Goal: Task Accomplishment & Management: Use online tool/utility

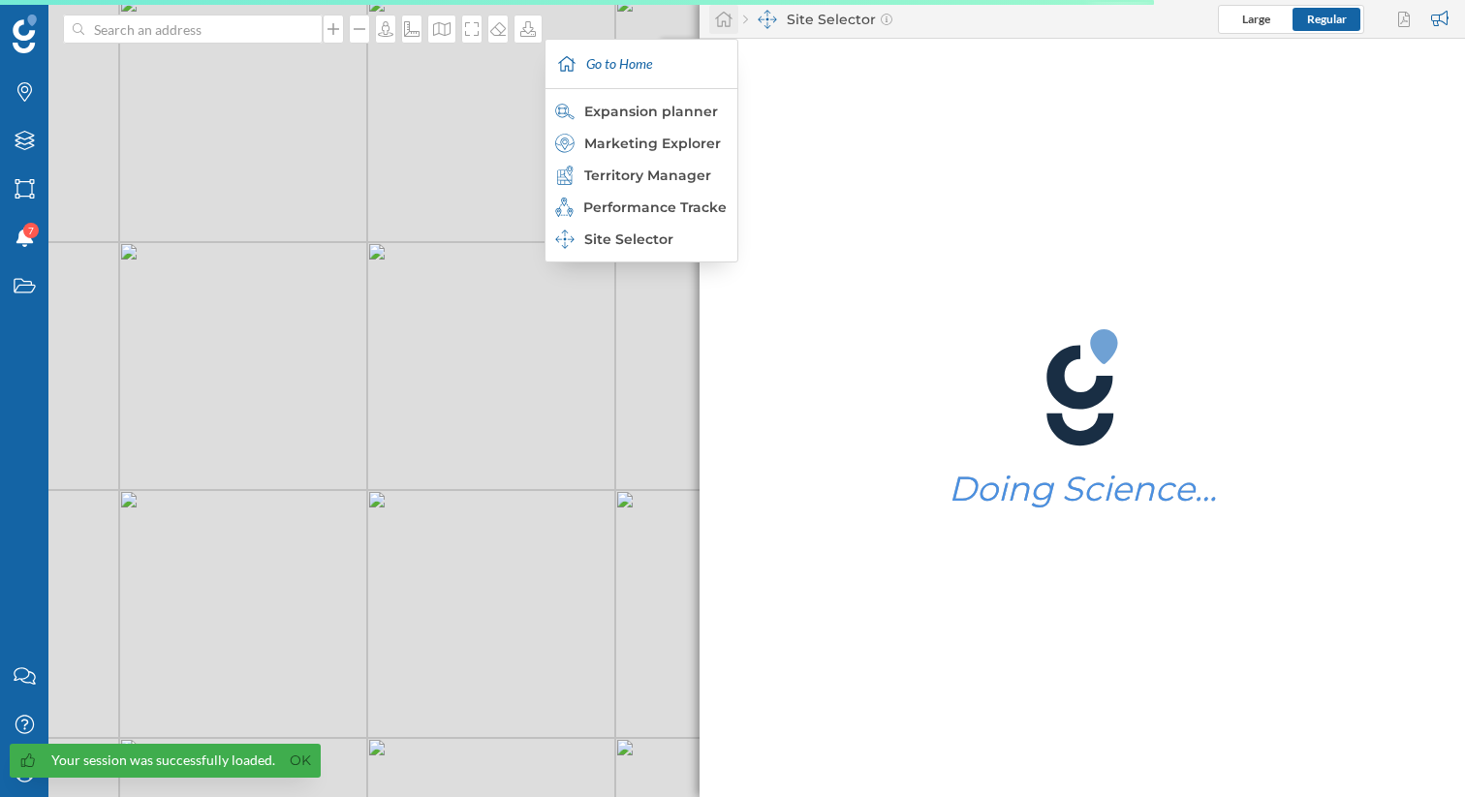
click at [715, 18] on icon at bounding box center [723, 20] width 17 height 16
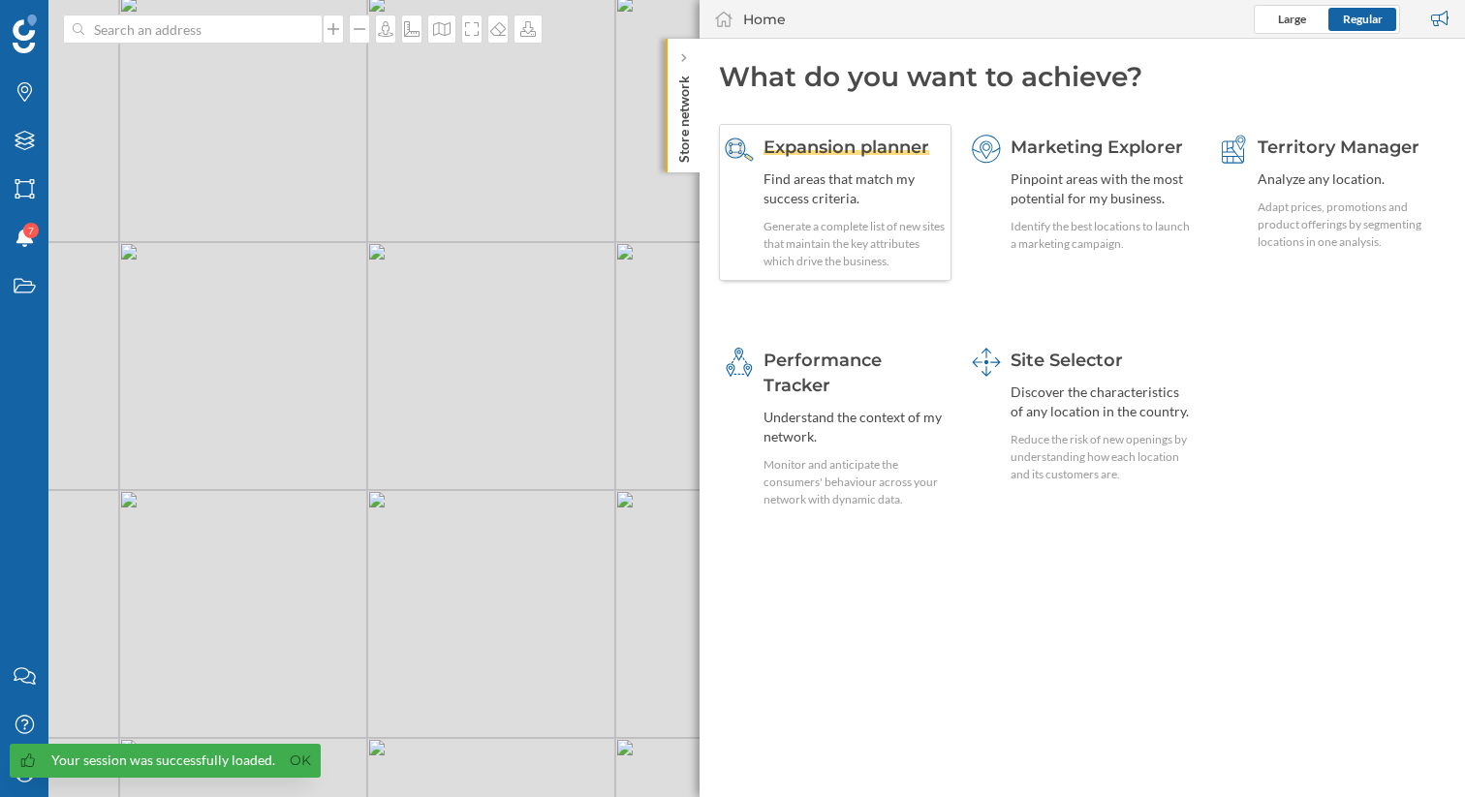
click at [860, 150] on span "Expansion planner" at bounding box center [846, 147] width 166 height 21
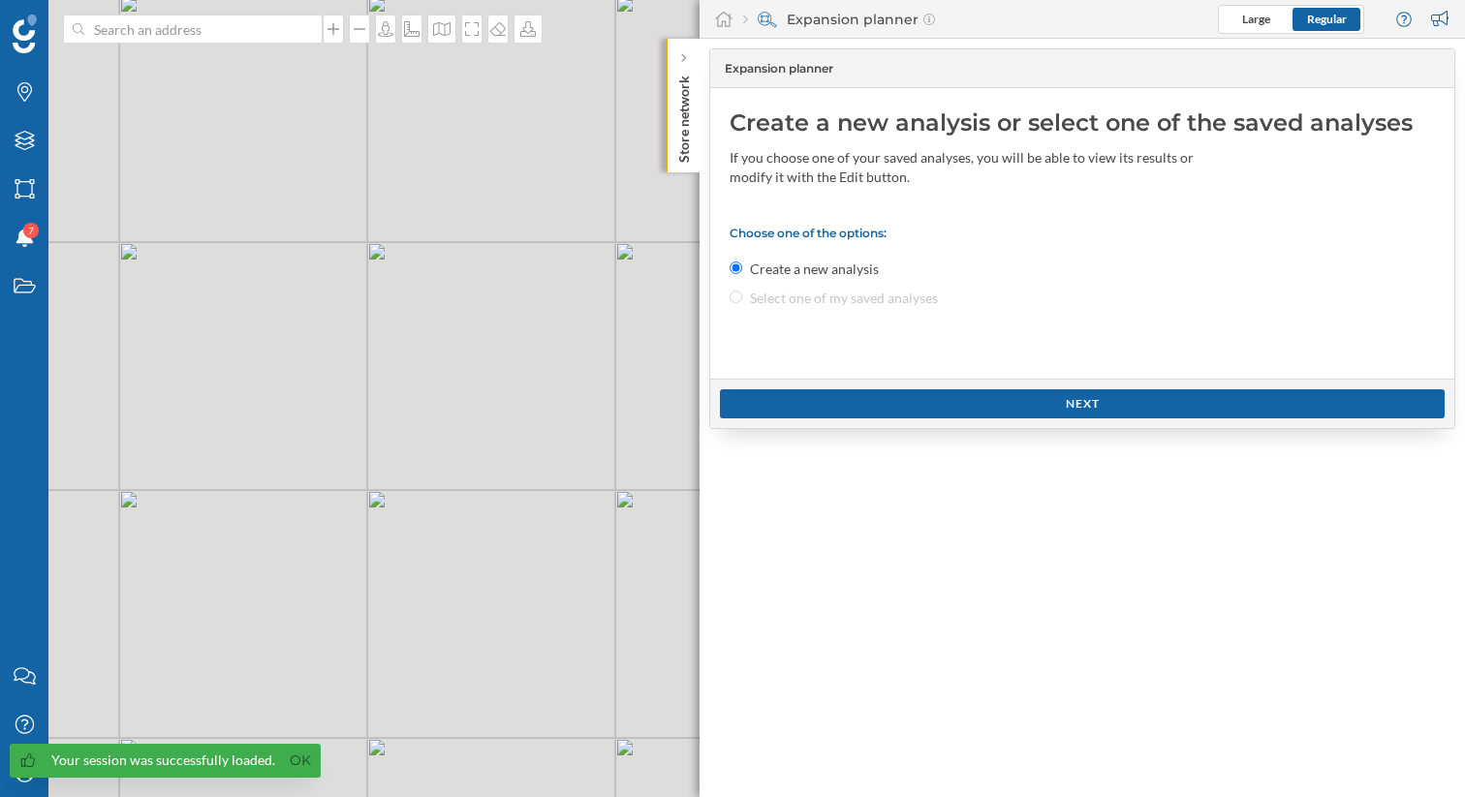
click at [742, 299] on div "Choose one of the options: Create a new analysis Select one of my saved analyses" at bounding box center [1081, 267] width 705 height 82
click at [741, 299] on div "Choose one of the options: Create a new analysis Select one of my saved analyses" at bounding box center [1081, 267] width 705 height 82
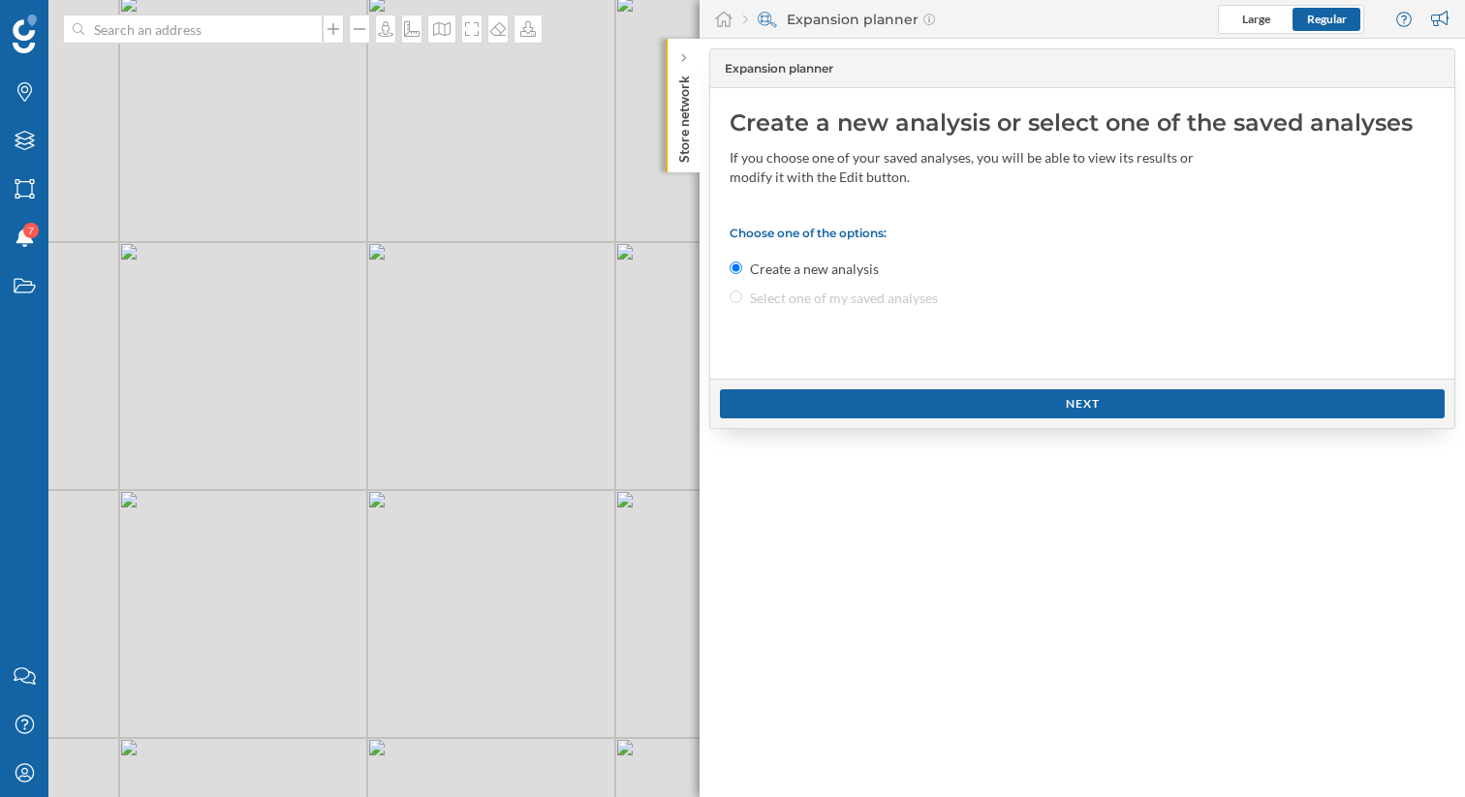
drag, startPoint x: 741, startPoint y: 299, endPoint x: 349, endPoint y: 759, distance: 604.0
click at [701, 302] on div "Expansion planner Create a new analysis or select one of the saved analyses If …" at bounding box center [1081, 418] width 765 height 759
click at [21, 786] on div "My Profile" at bounding box center [24, 773] width 48 height 48
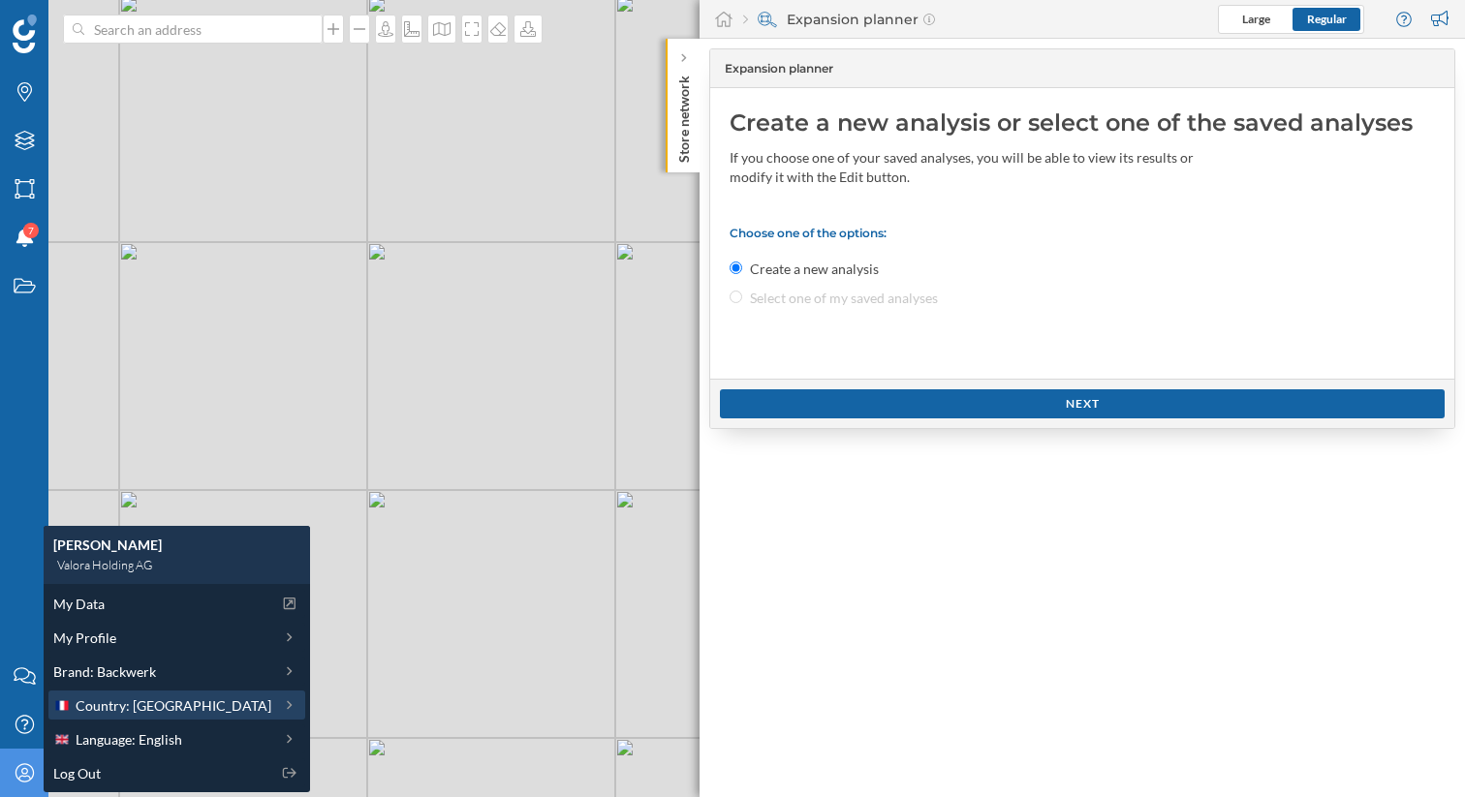
click at [162, 705] on span "Country: [GEOGRAPHIC_DATA]" at bounding box center [174, 706] width 196 height 20
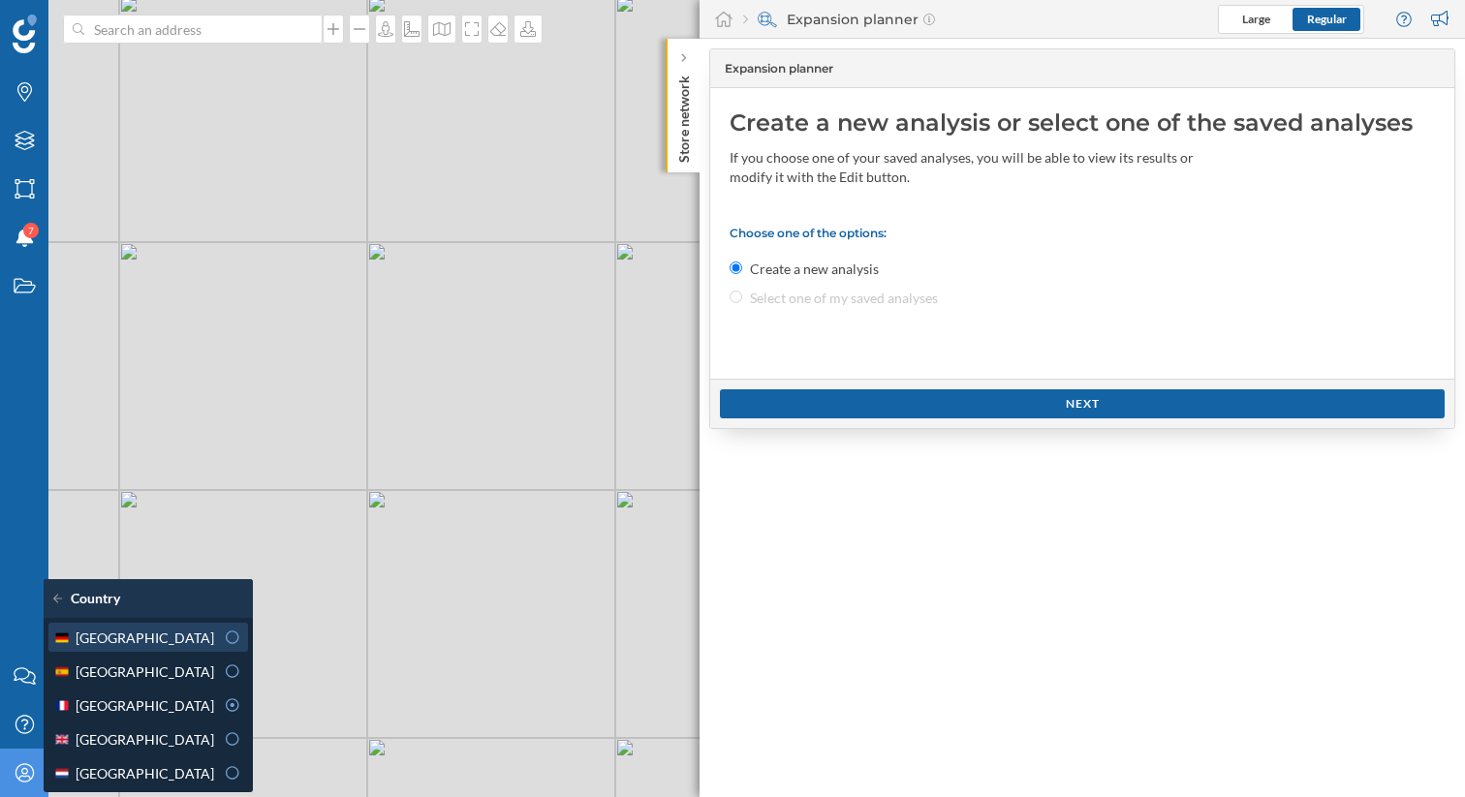
click at [202, 642] on div "[GEOGRAPHIC_DATA]" at bounding box center [147, 638] width 188 height 20
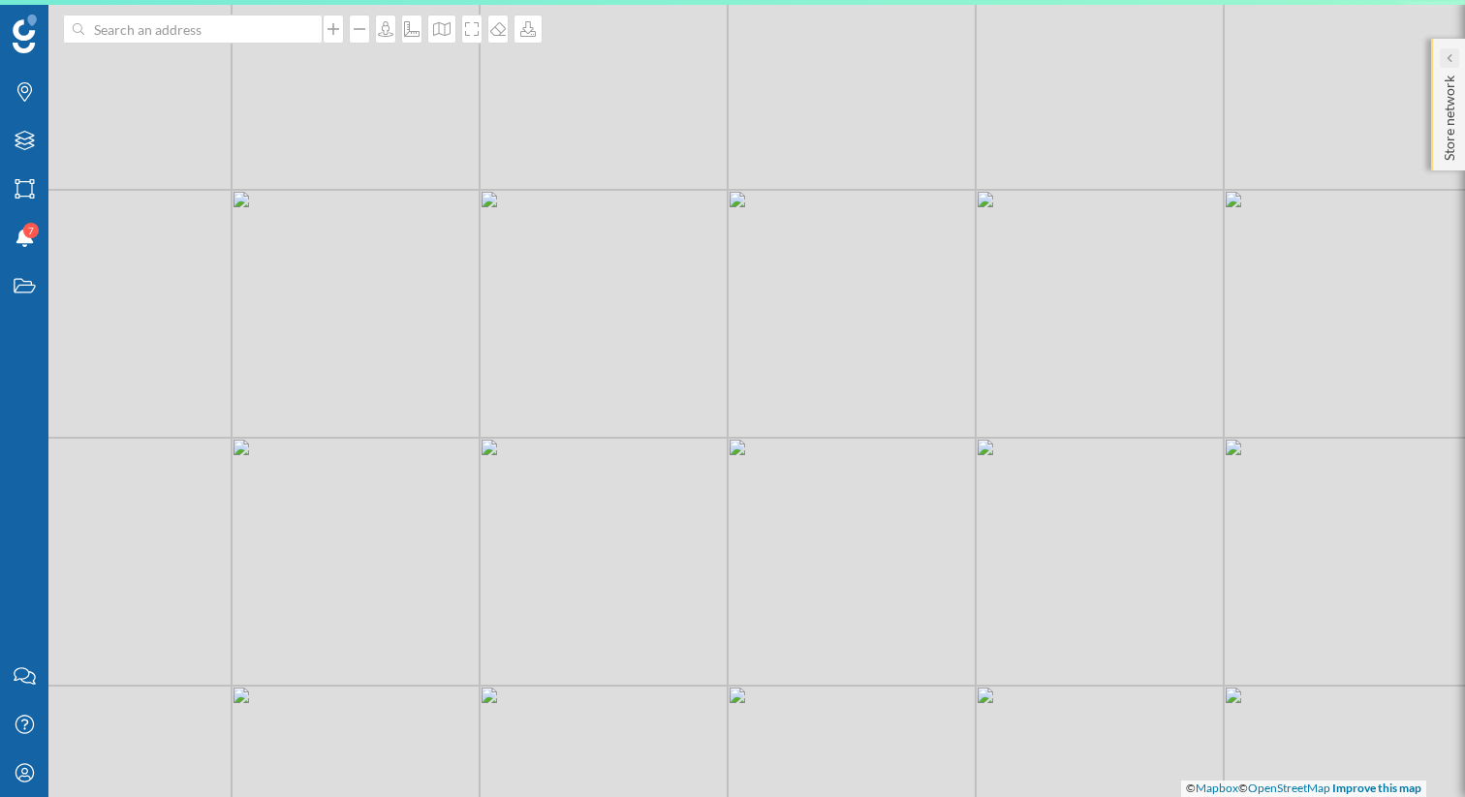
click at [1451, 57] on div at bounding box center [1449, 57] width 19 height 19
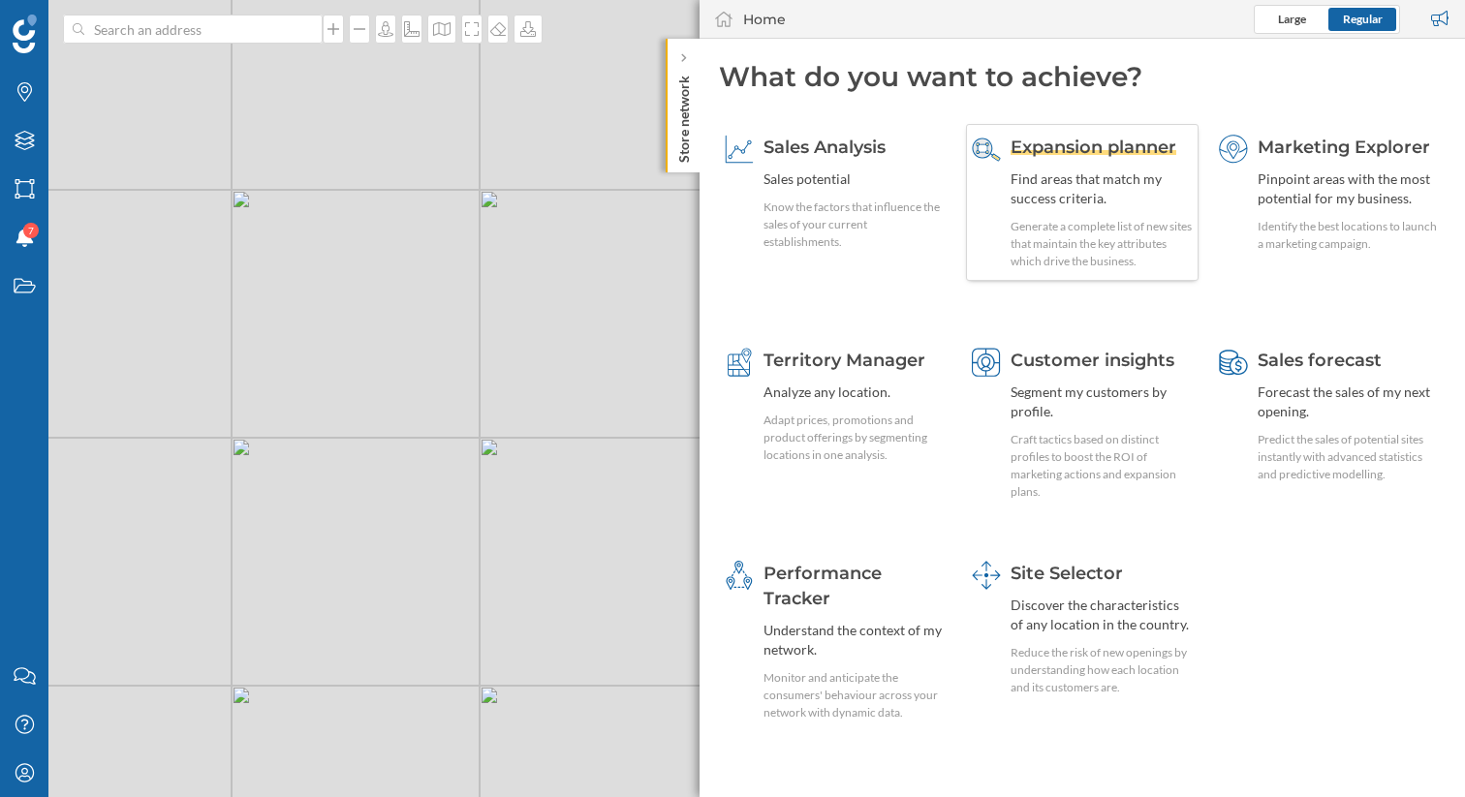
click at [1073, 148] on span "Expansion planner" at bounding box center [1093, 147] width 166 height 21
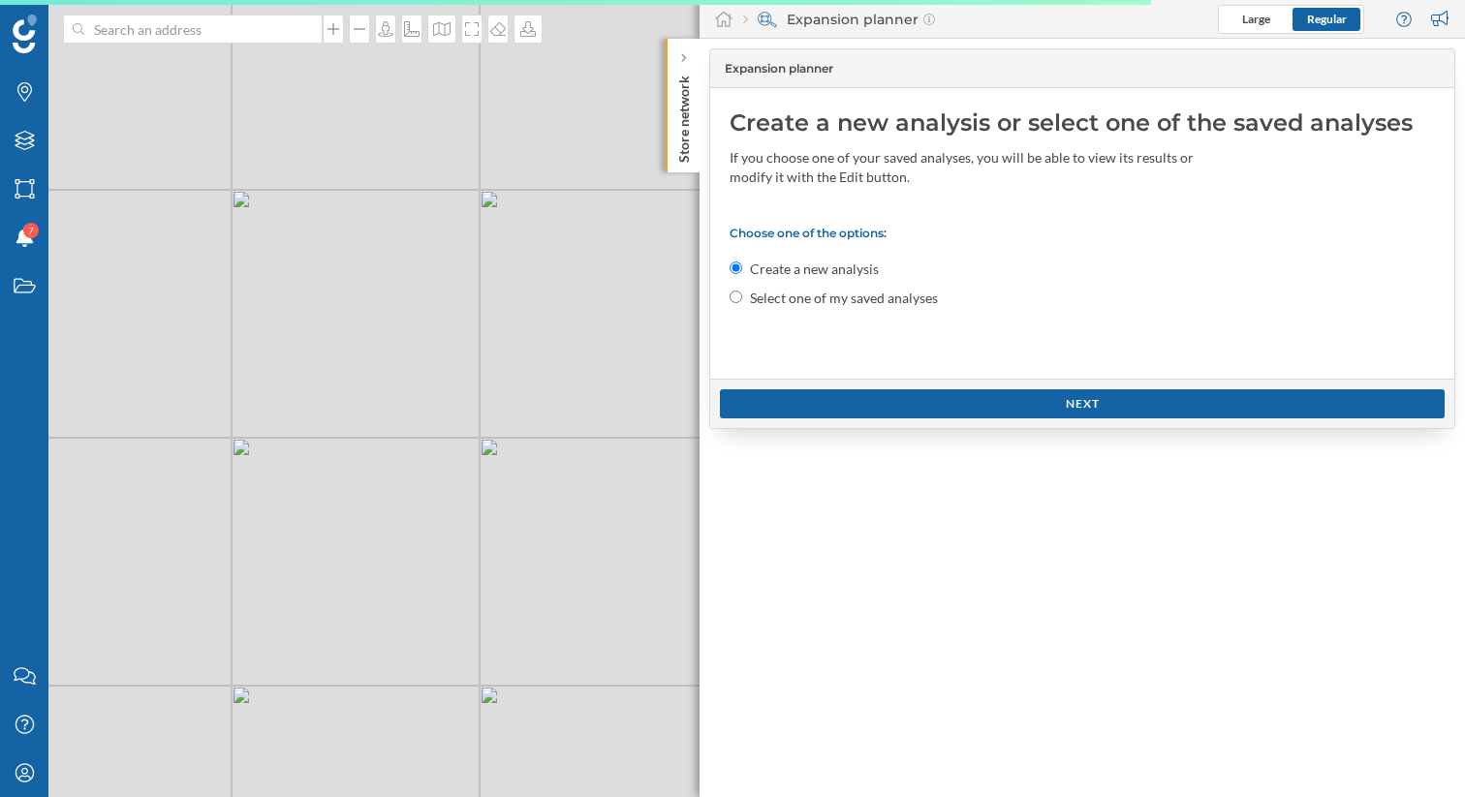
click at [813, 300] on label "Select one of my saved analyses" at bounding box center [844, 298] width 188 height 19
click at [742, 300] on input "Select one of my saved analyses" at bounding box center [735, 297] width 13 height 13
radio input "true"
radio input "false"
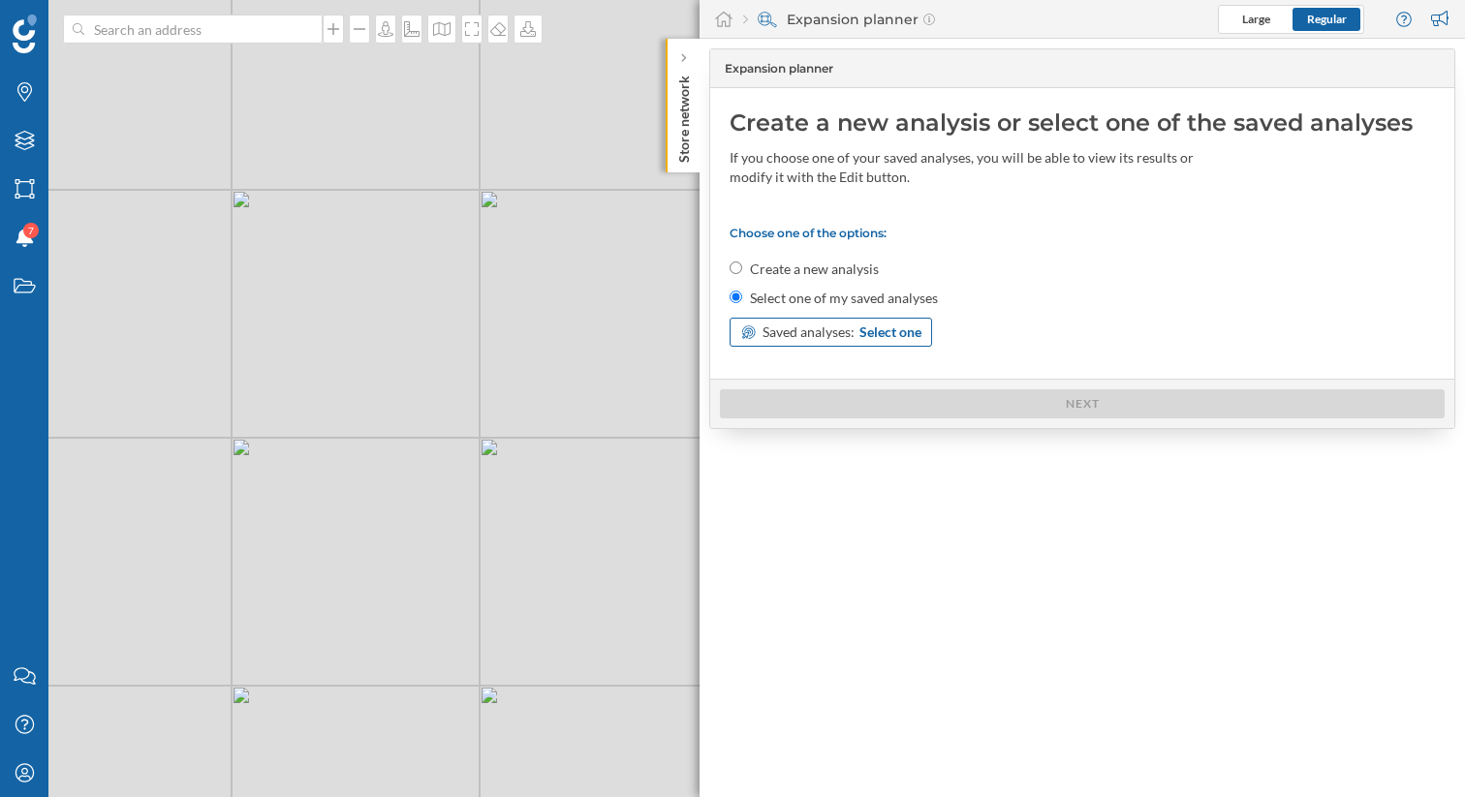
click at [874, 333] on span "Select one" at bounding box center [890, 332] width 62 height 19
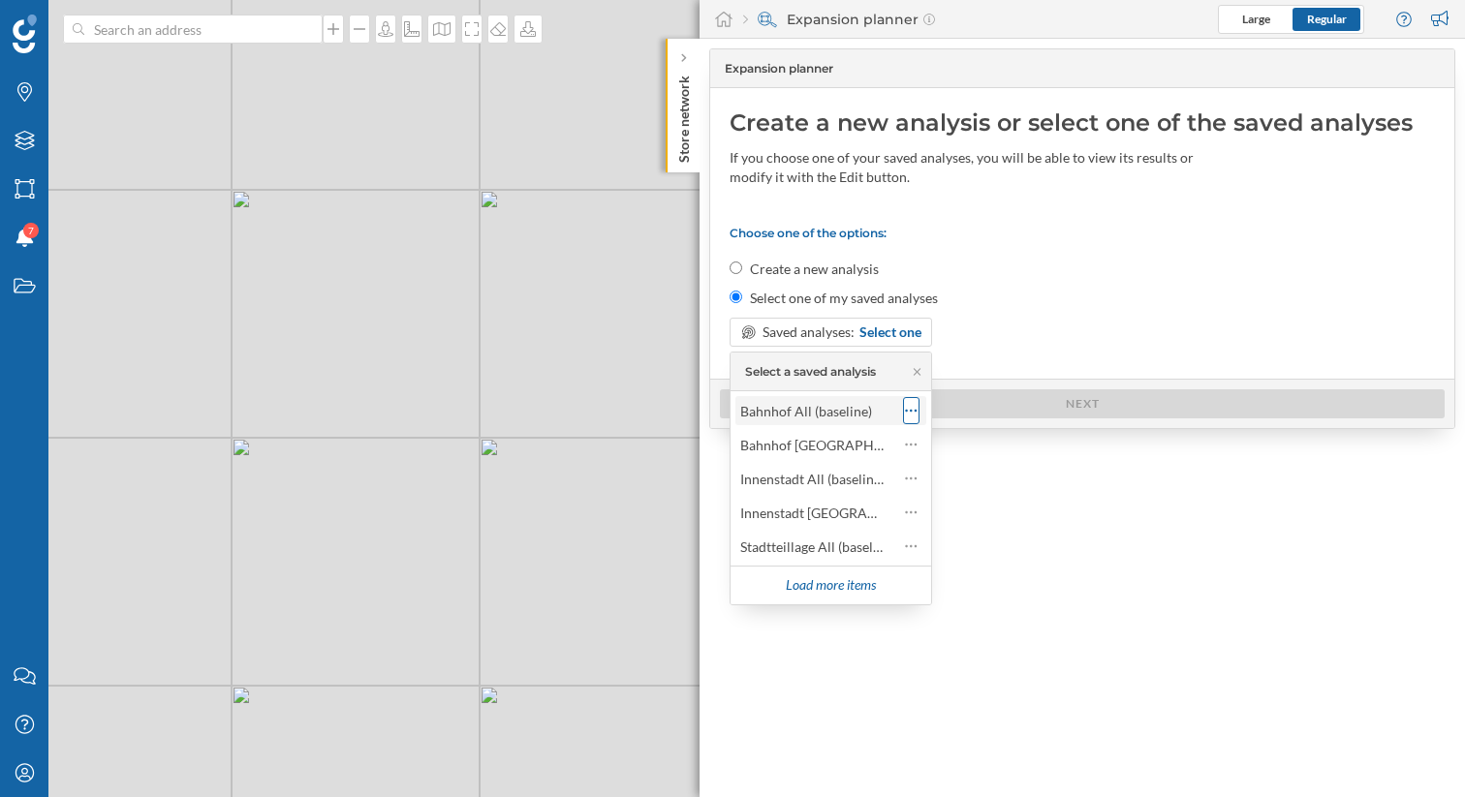
click at [916, 413] on icon at bounding box center [911, 410] width 13 height 19
click at [961, 493] on div "Configure analysis" at bounding box center [997, 489] width 113 height 20
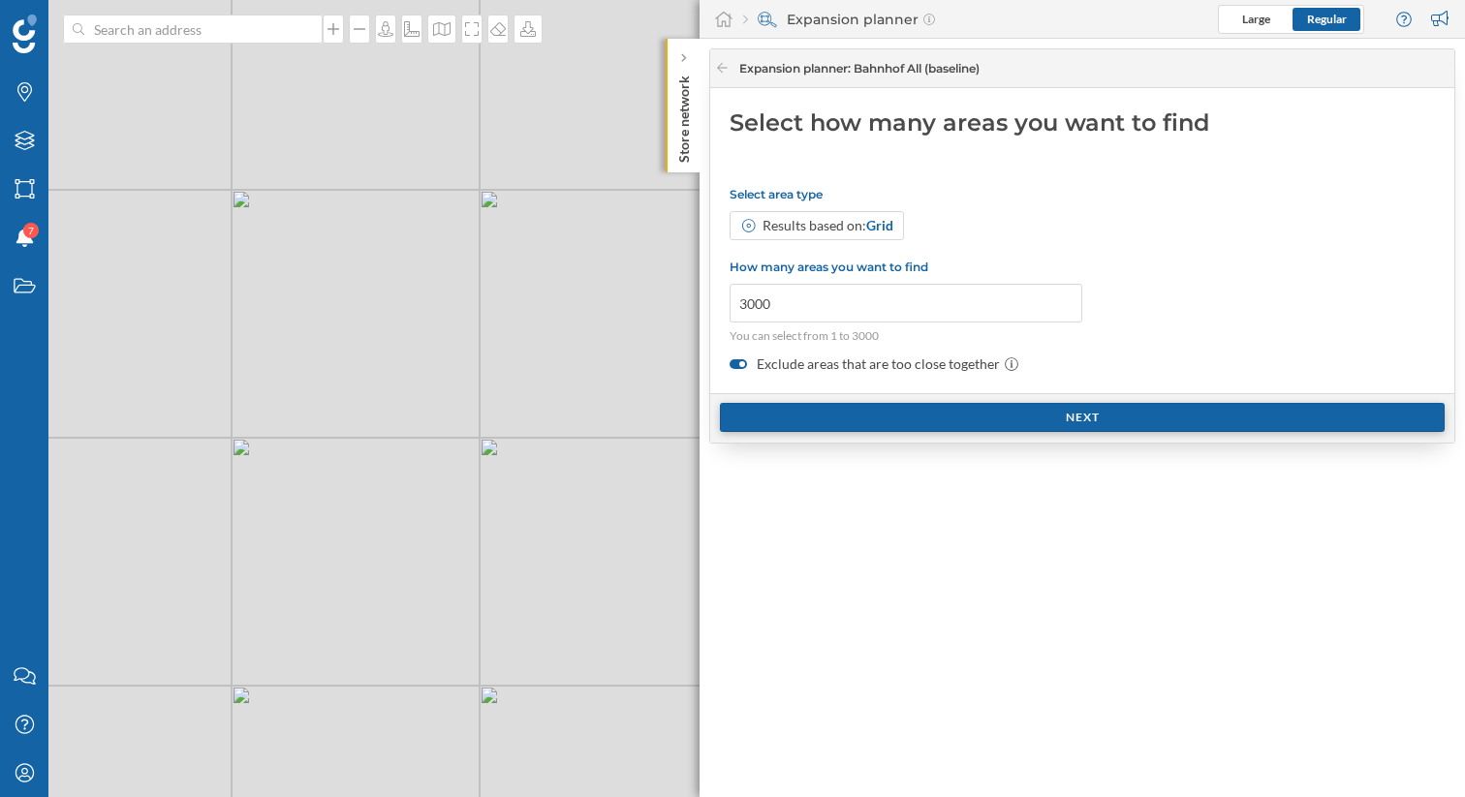
click at [828, 407] on div "Next" at bounding box center [1082, 417] width 725 height 29
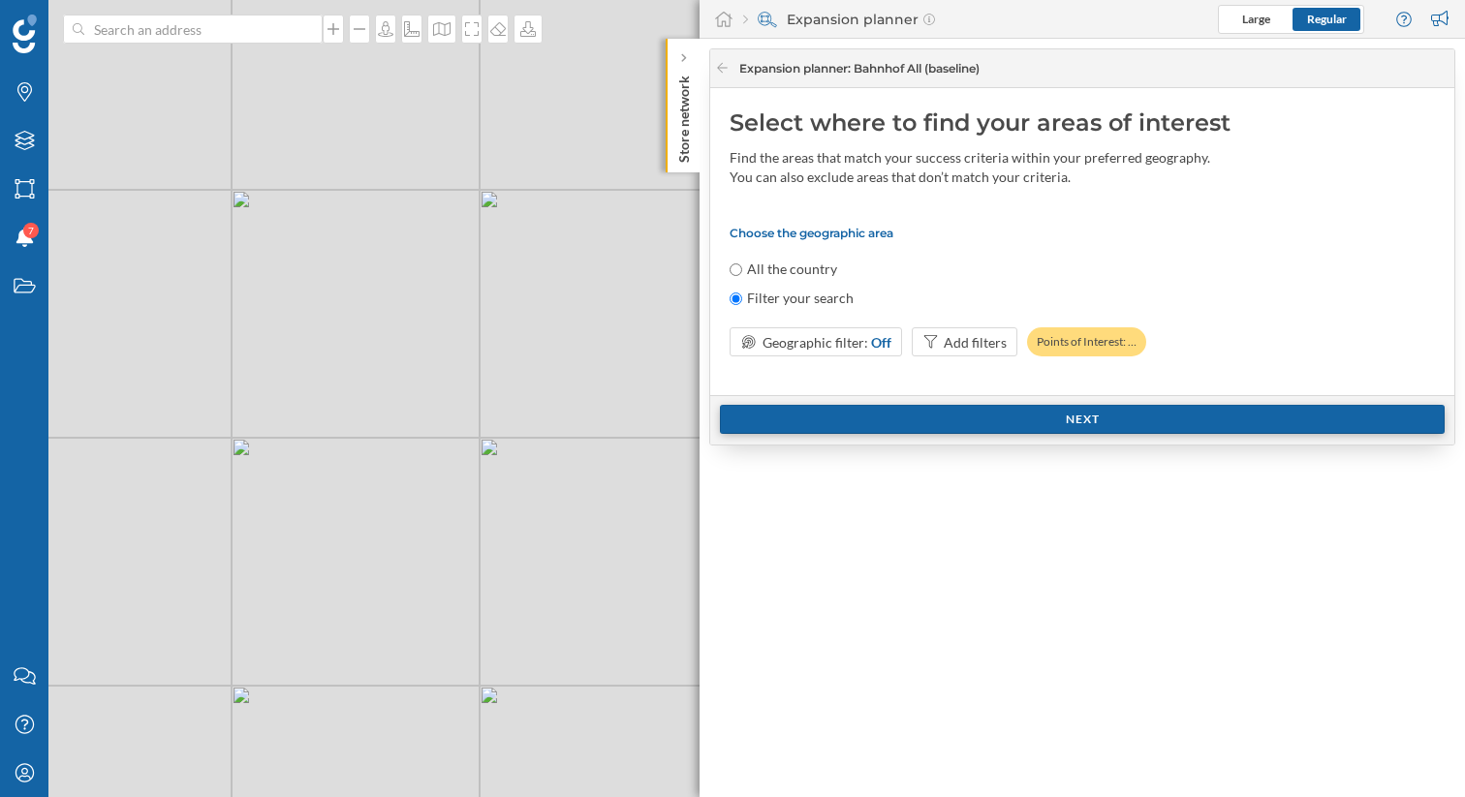
click at [989, 415] on div "Next" at bounding box center [1082, 419] width 725 height 29
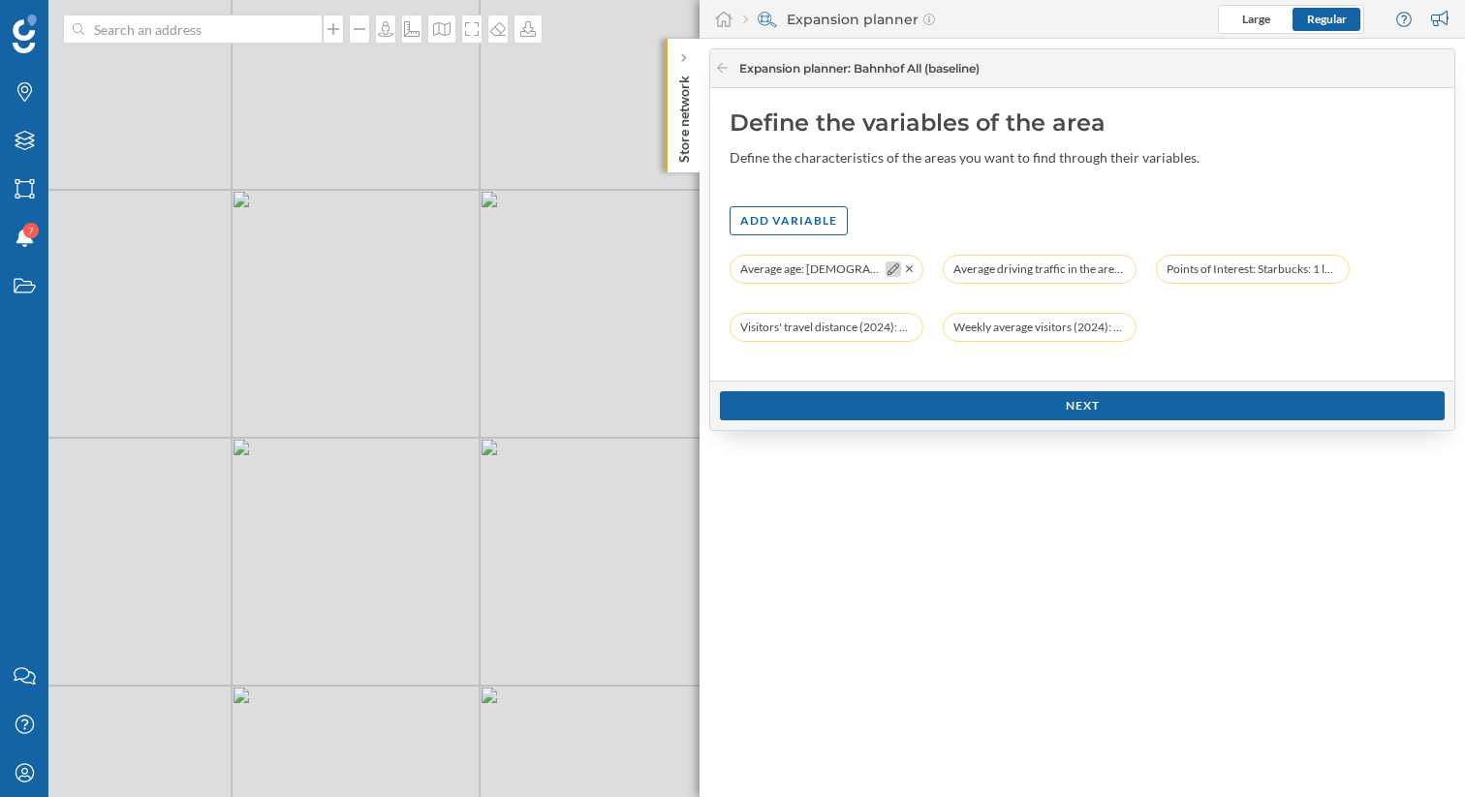
click at [888, 269] on icon at bounding box center [893, 270] width 12 height 12
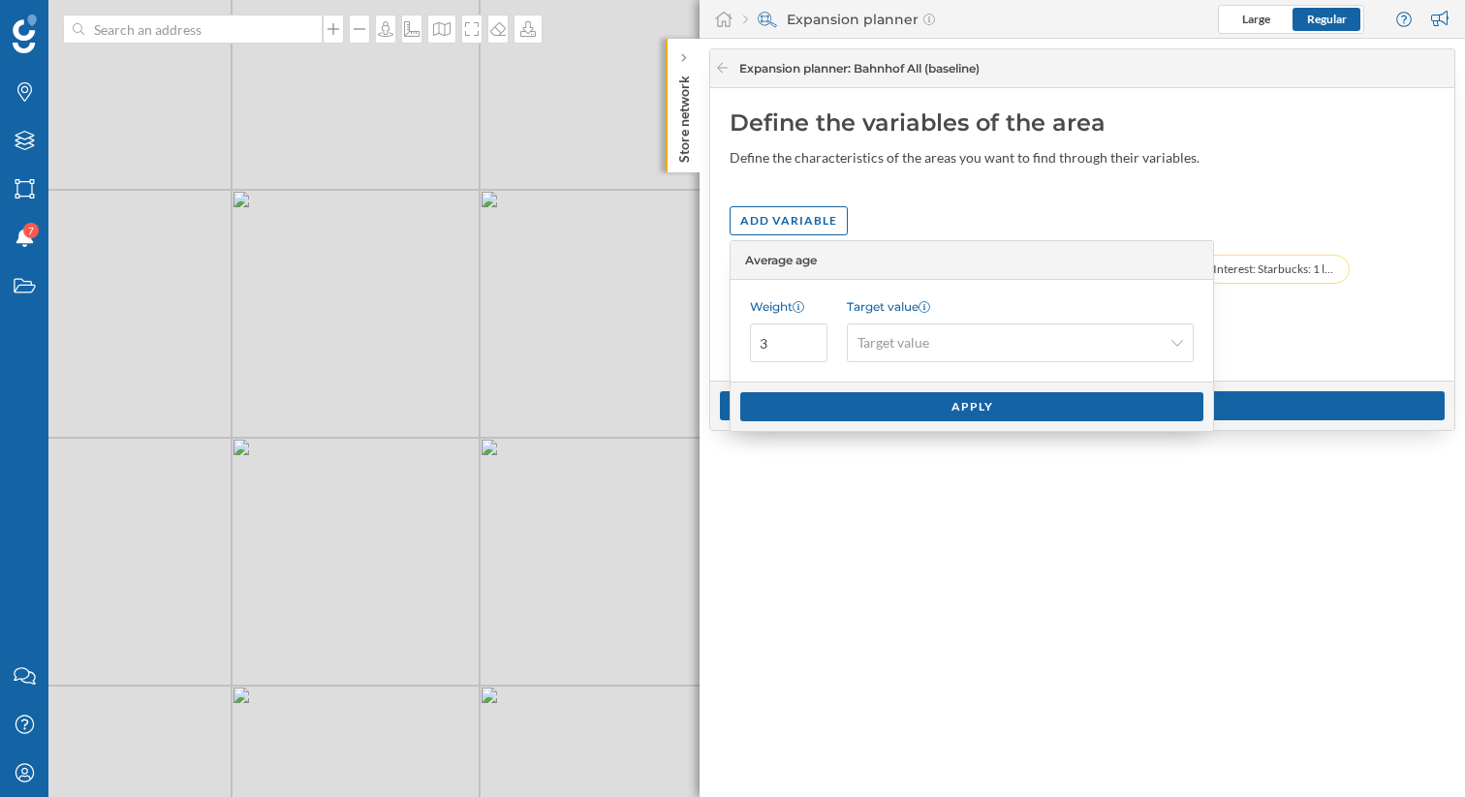
click at [1192, 230] on div "Add variable" at bounding box center [1081, 220] width 705 height 29
click at [1401, 355] on div "Average age: [DEMOGRAPHIC_DATA] years (10 min on foot) Average driving traffic …" at bounding box center [1081, 308] width 705 height 107
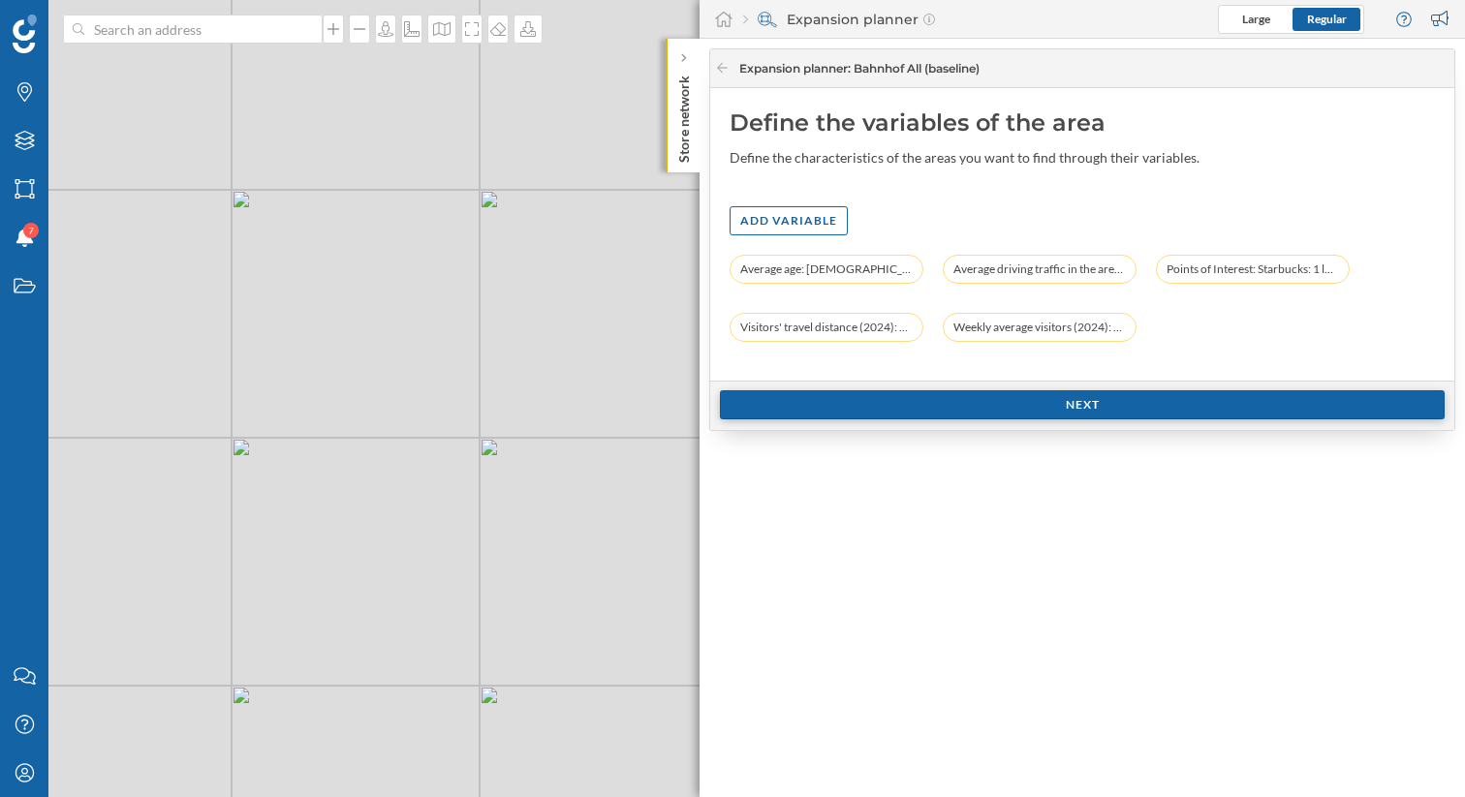
click at [1108, 397] on div "Next" at bounding box center [1082, 404] width 725 height 29
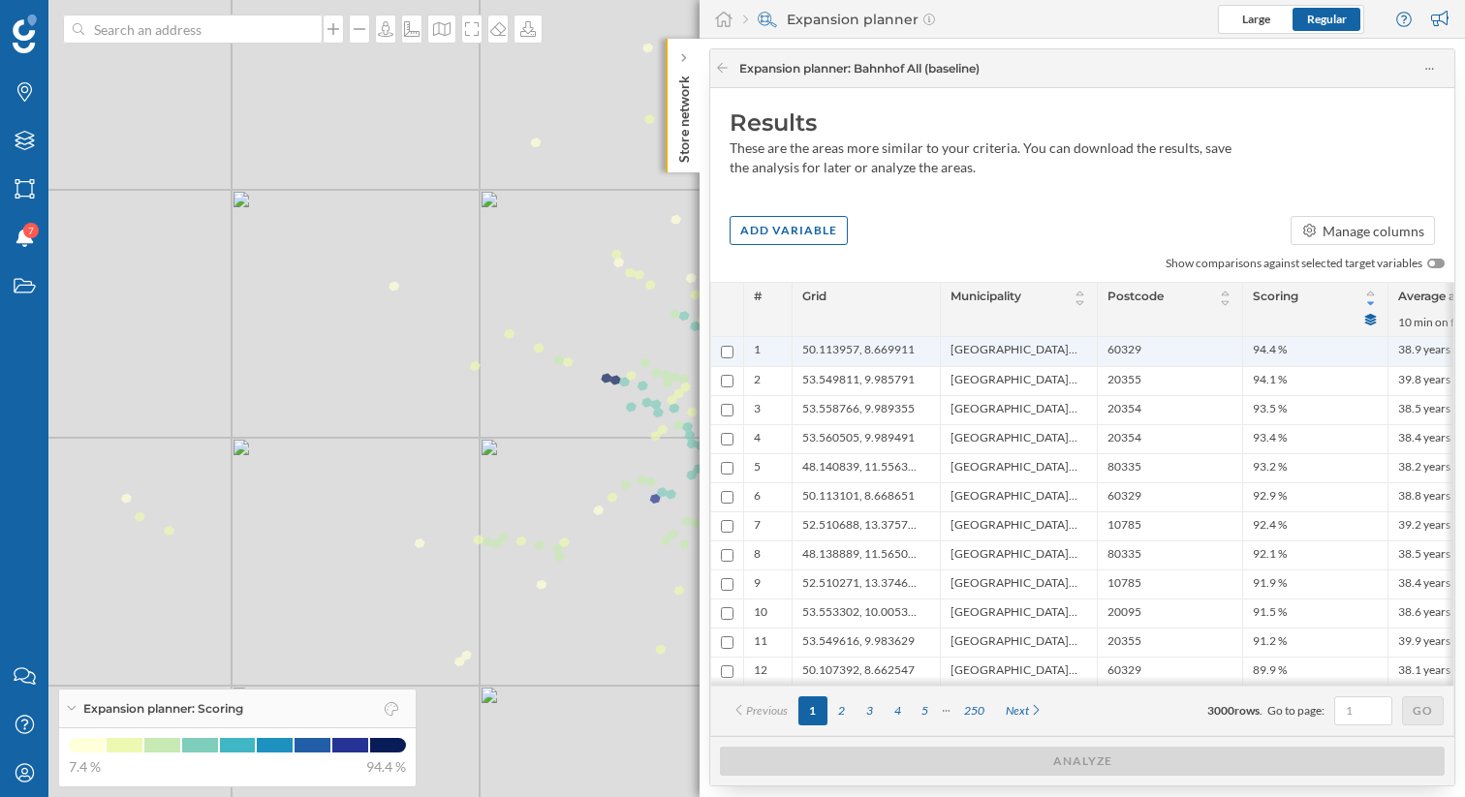
click at [880, 364] on ul "50.113957, 8.669911" at bounding box center [866, 351] width 128 height 29
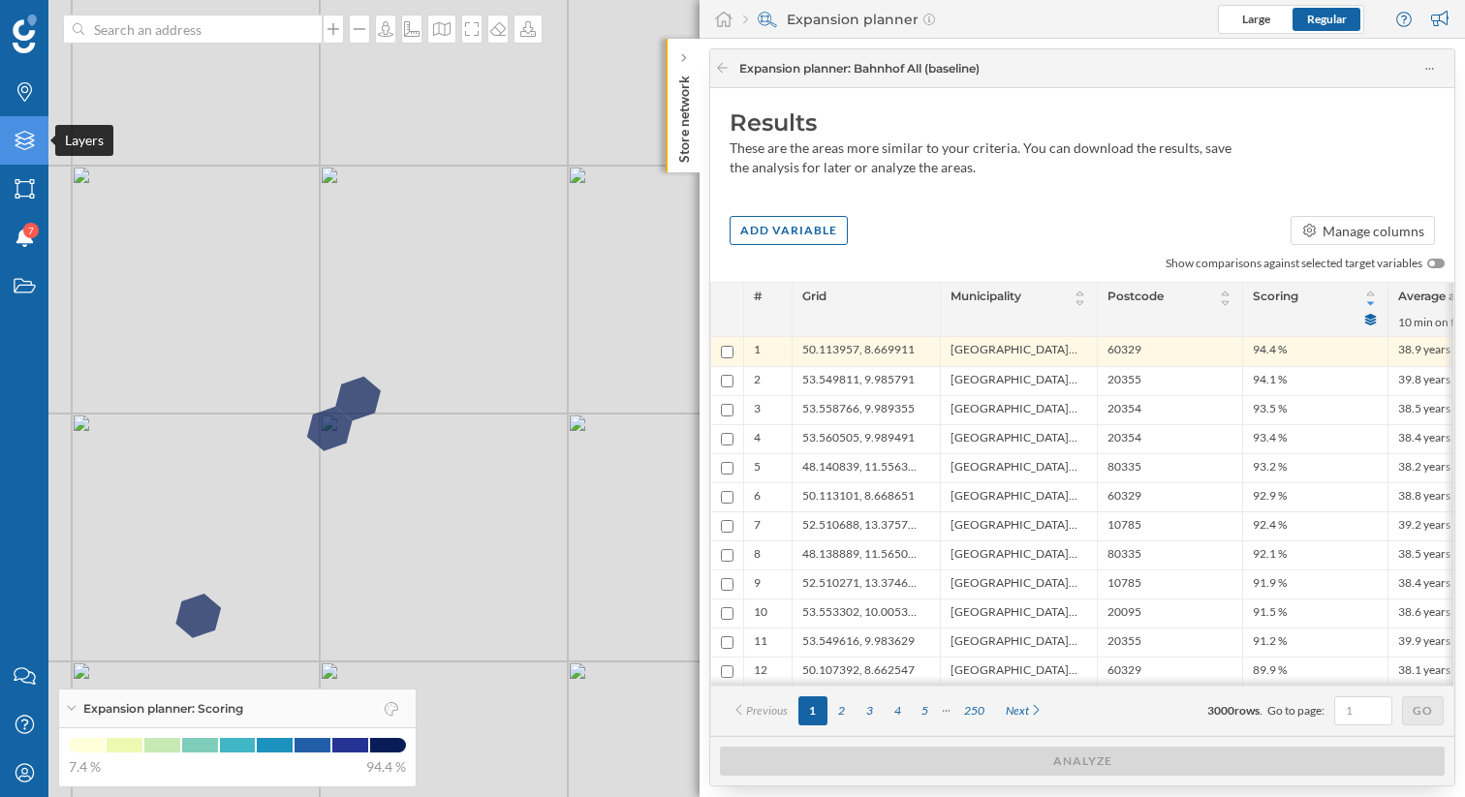
click at [26, 147] on icon "Layers" at bounding box center [25, 140] width 24 height 19
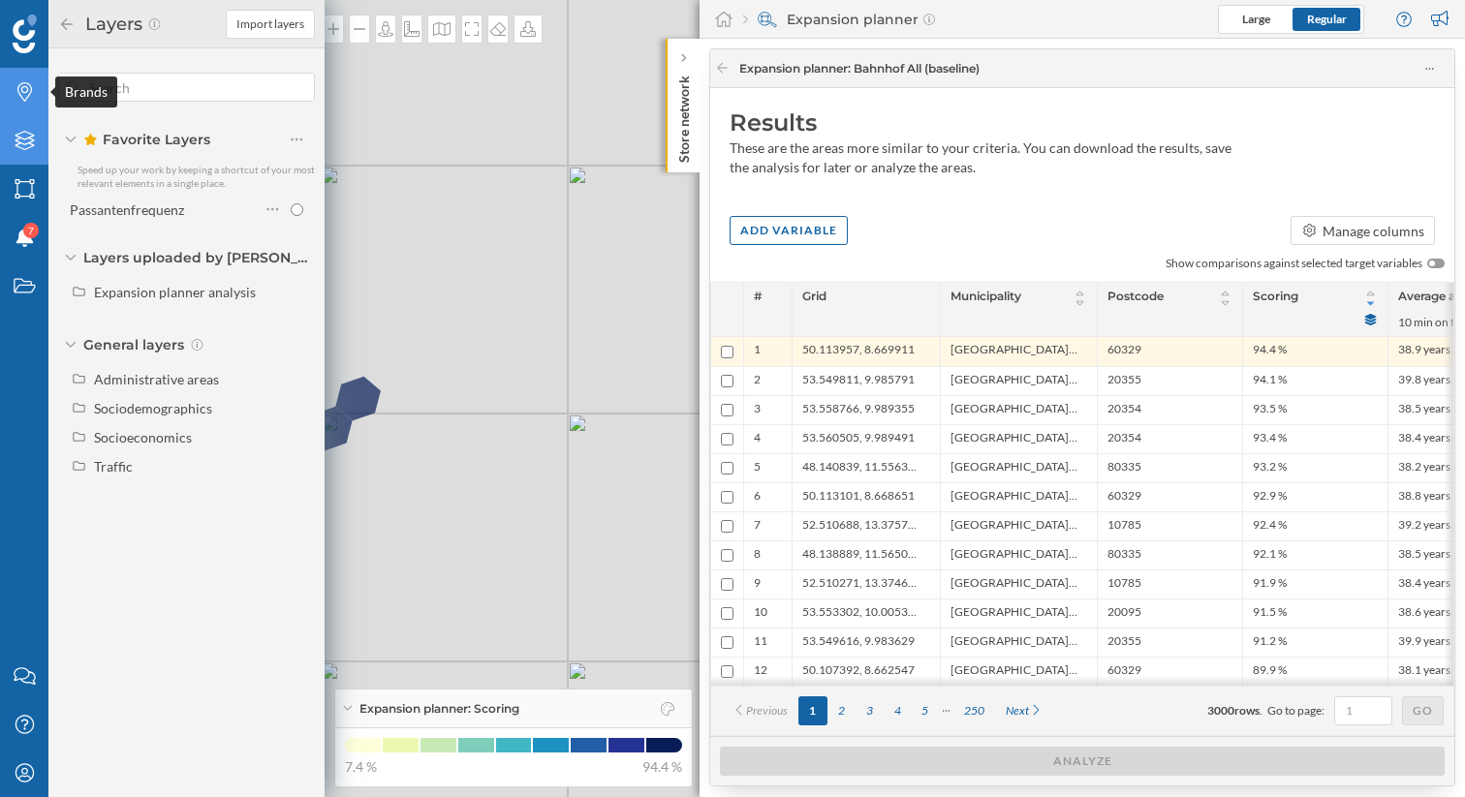
click at [10, 87] on div "Brands" at bounding box center [24, 92] width 48 height 48
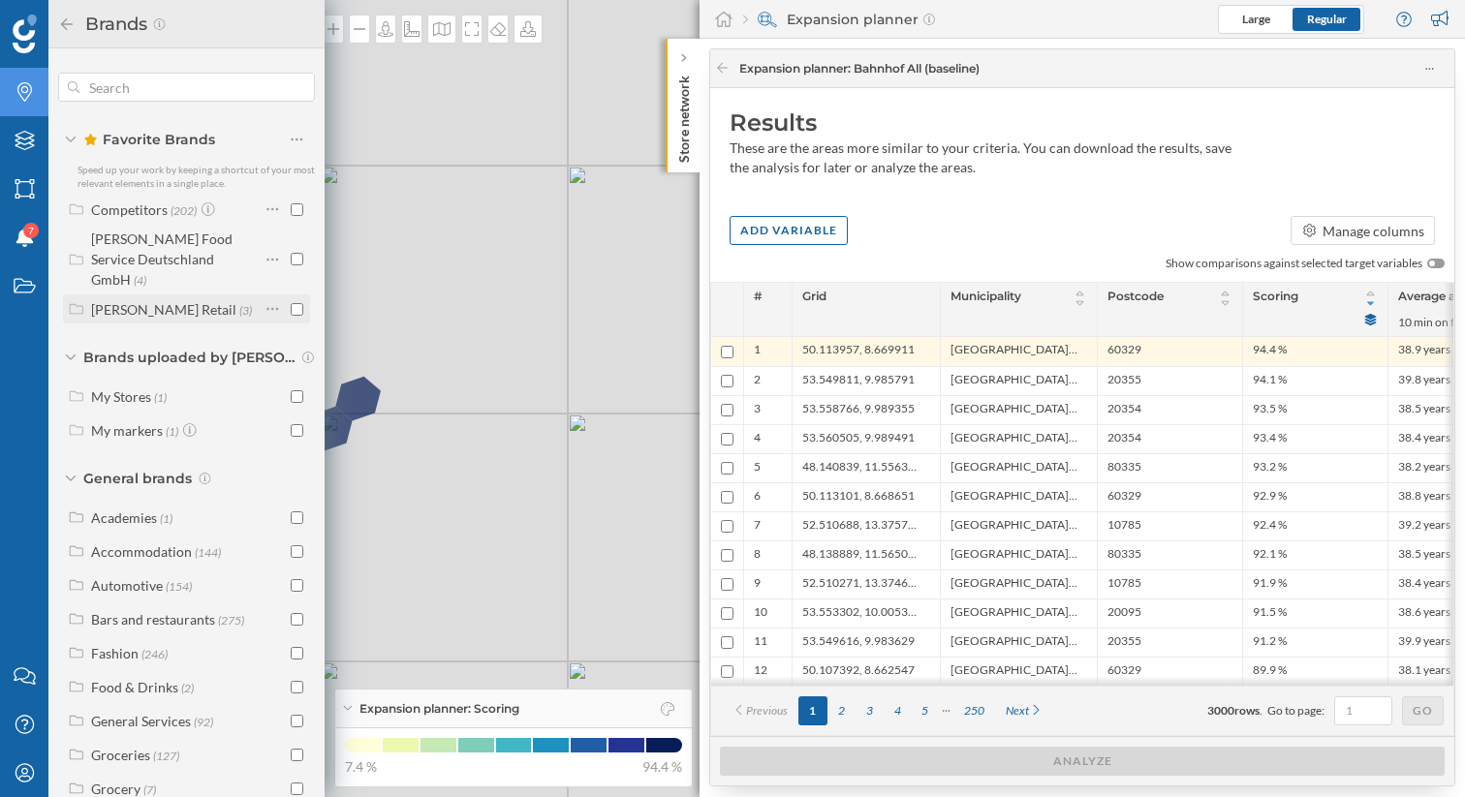
click at [163, 301] on div "[PERSON_NAME] Retail" at bounding box center [163, 309] width 145 height 16
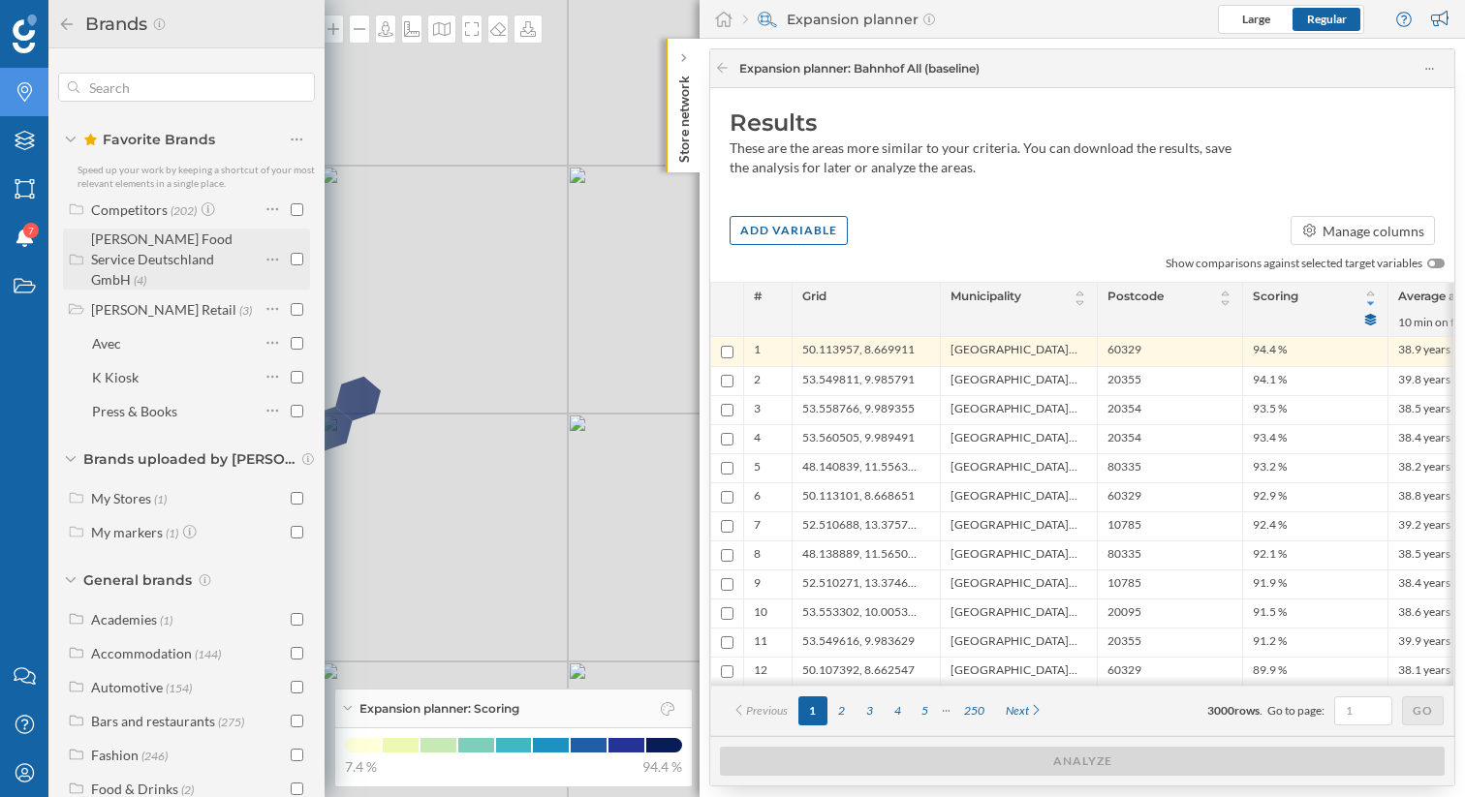
click at [147, 259] on div "[PERSON_NAME] Food Service Deutschland GmbH" at bounding box center [161, 259] width 141 height 57
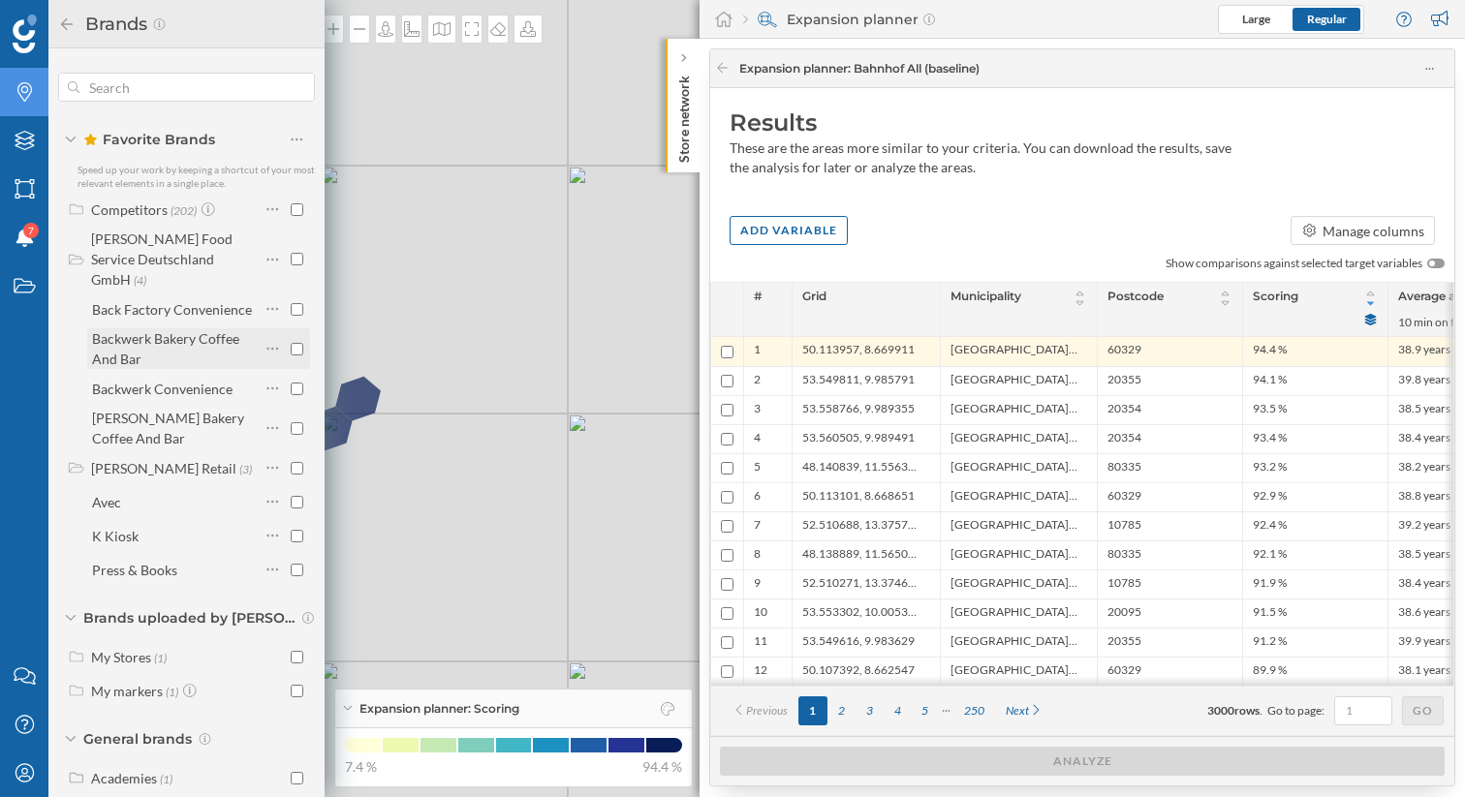
click at [291, 343] on input "checkbox" at bounding box center [297, 349] width 13 height 13
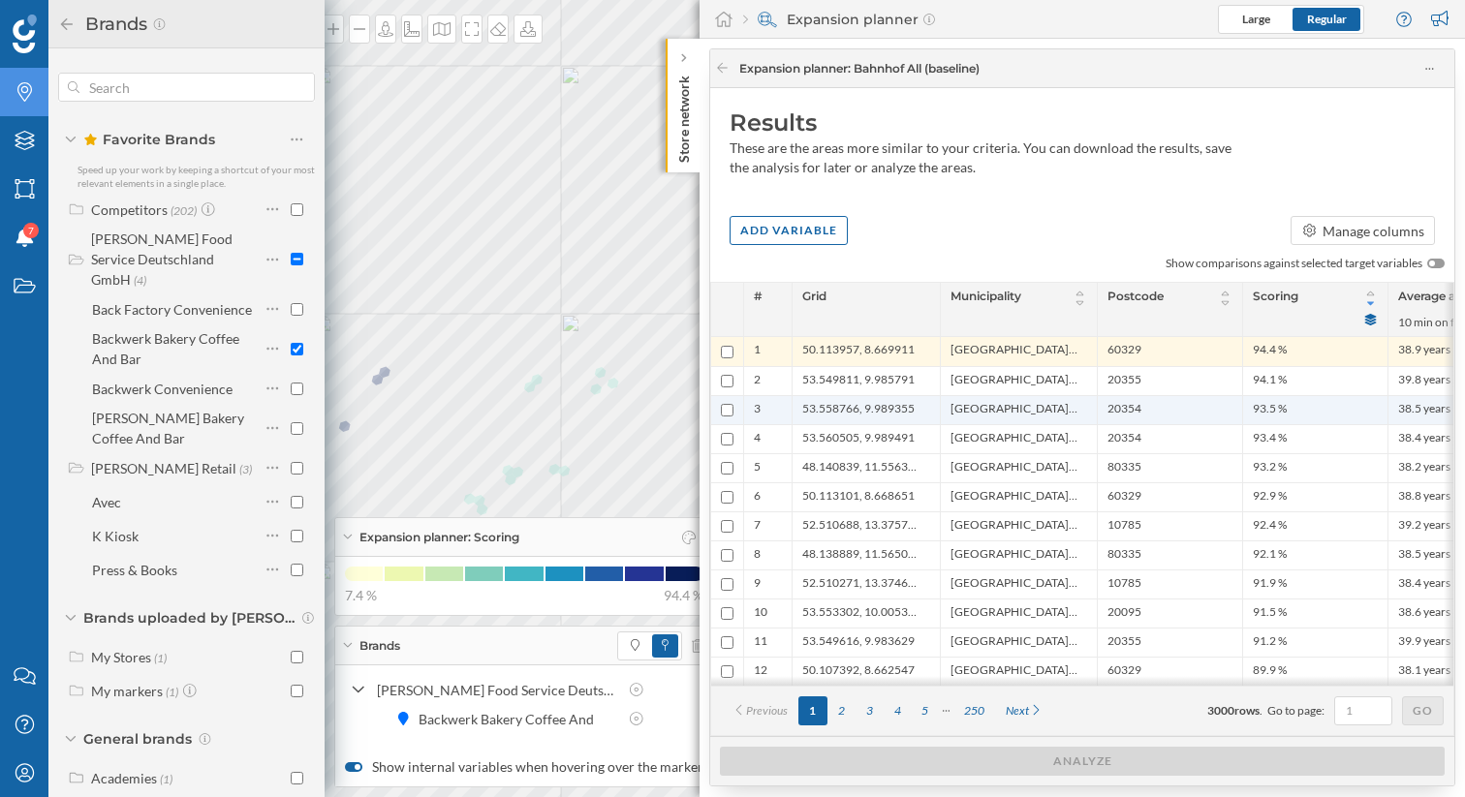
click at [842, 396] on ul "53.558766, 9.989355" at bounding box center [866, 410] width 128 height 28
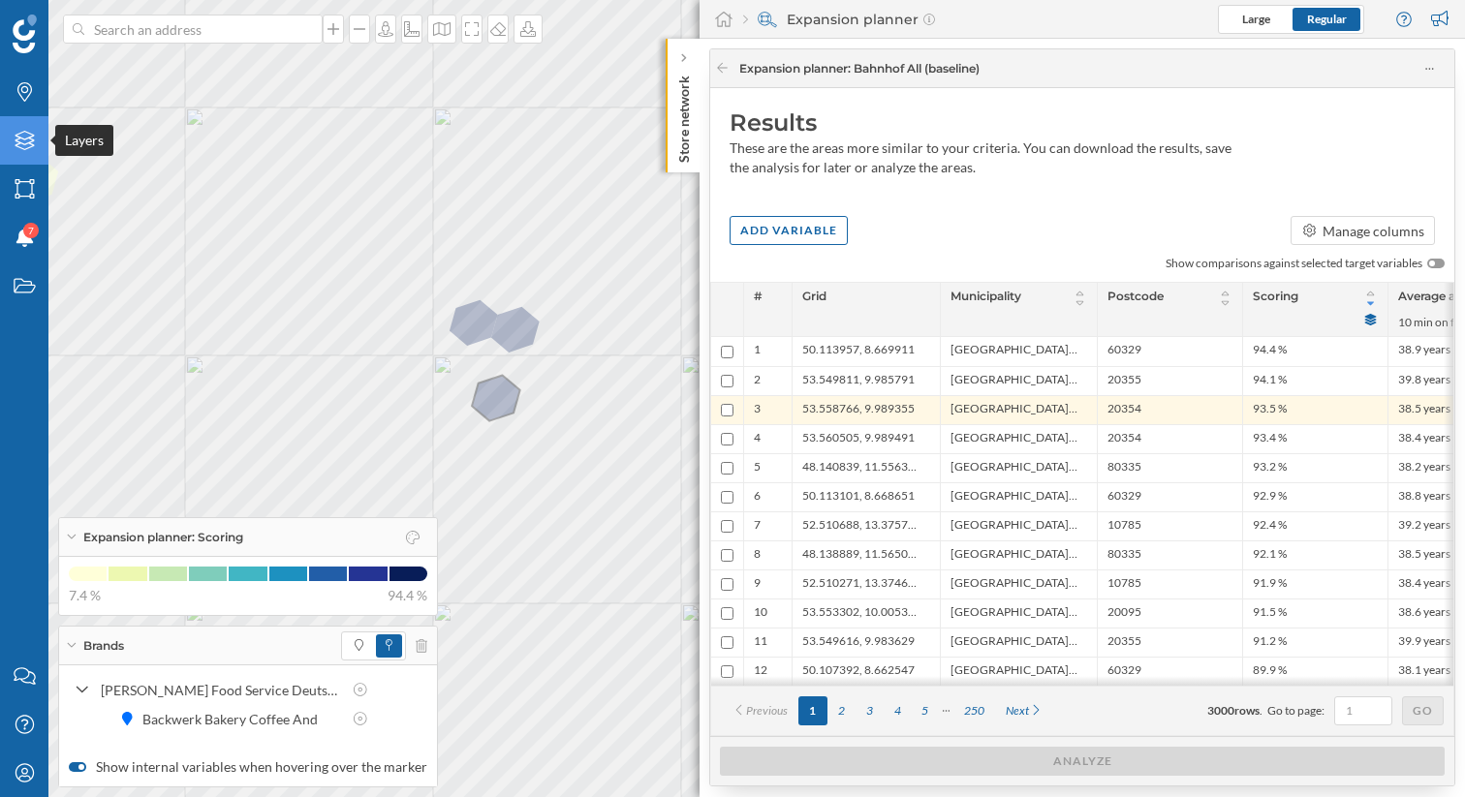
click at [16, 152] on div "Layers" at bounding box center [24, 140] width 48 height 48
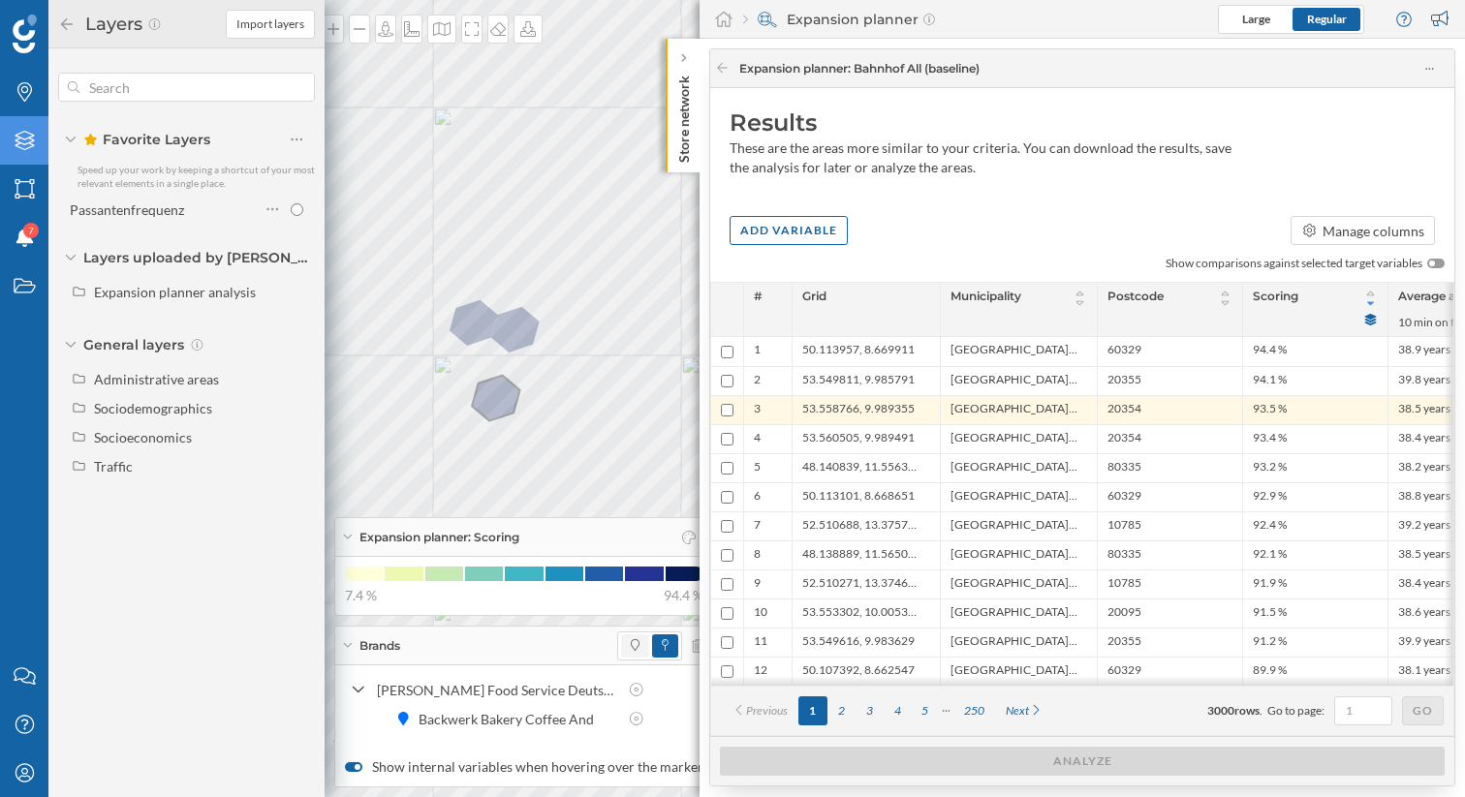
click at [622, 652] on span at bounding box center [635, 646] width 28 height 23
click at [16, 85] on icon "Brands" at bounding box center [25, 91] width 24 height 19
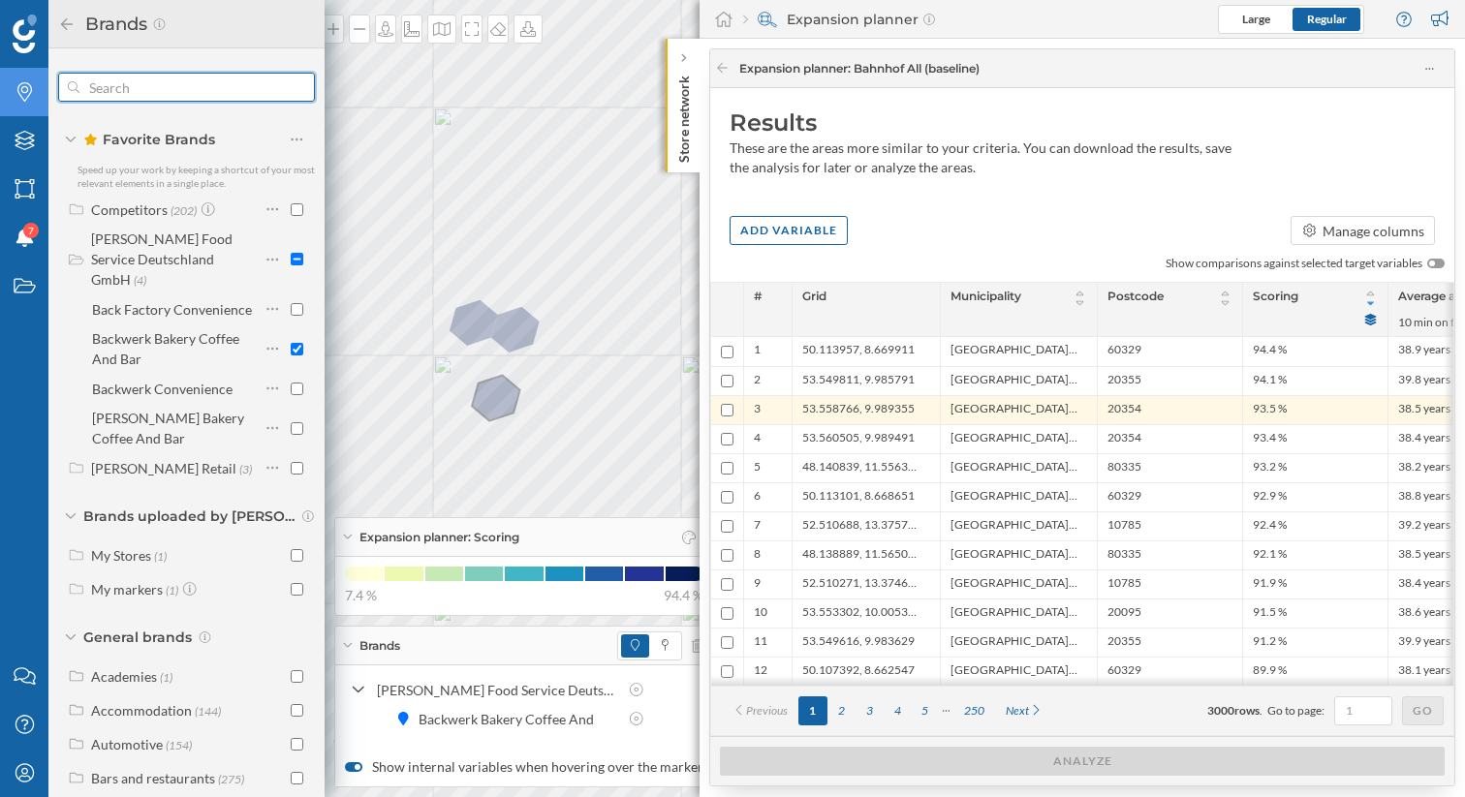
click at [144, 87] on input "text" at bounding box center [186, 87] width 214 height 39
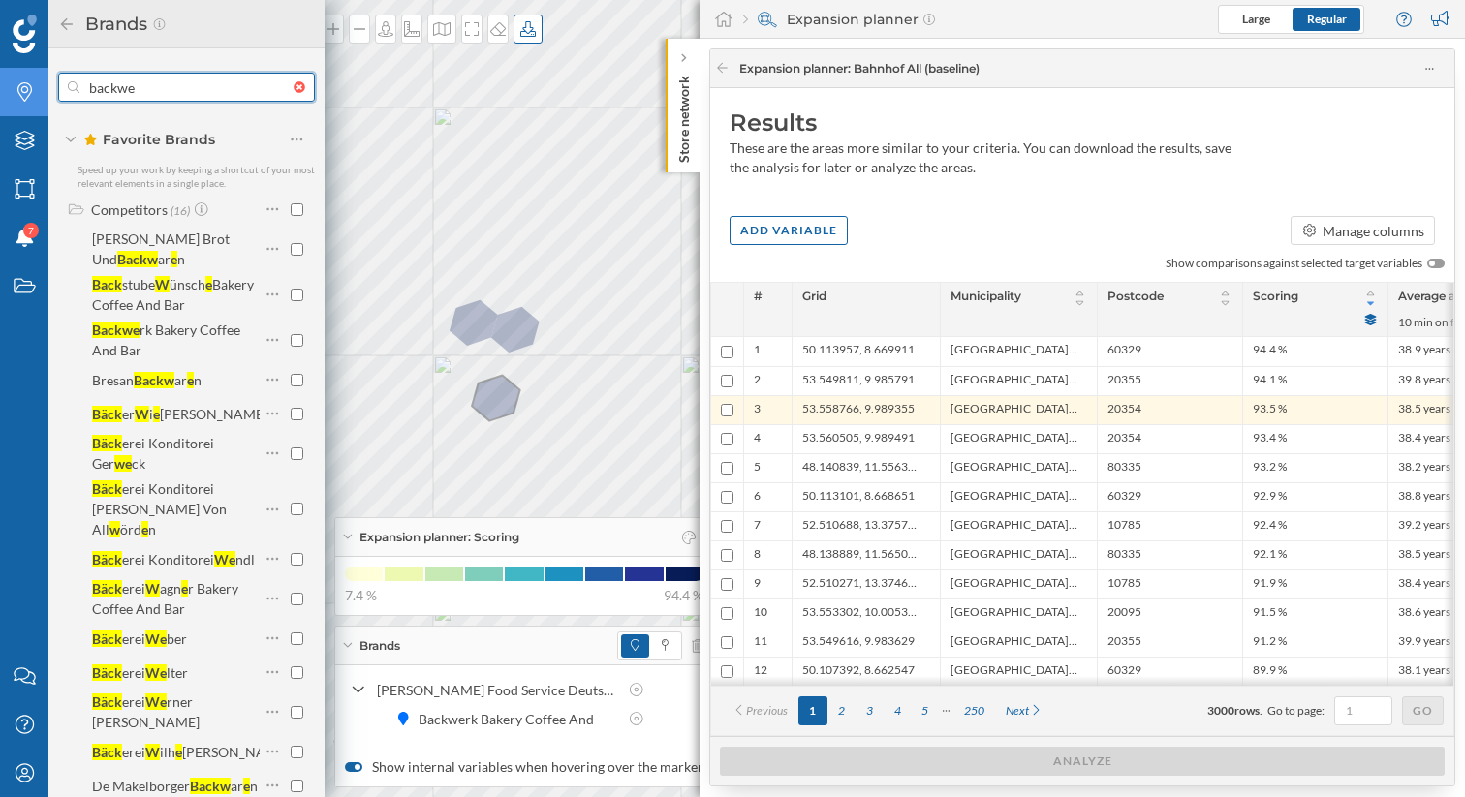
type input "backwe"
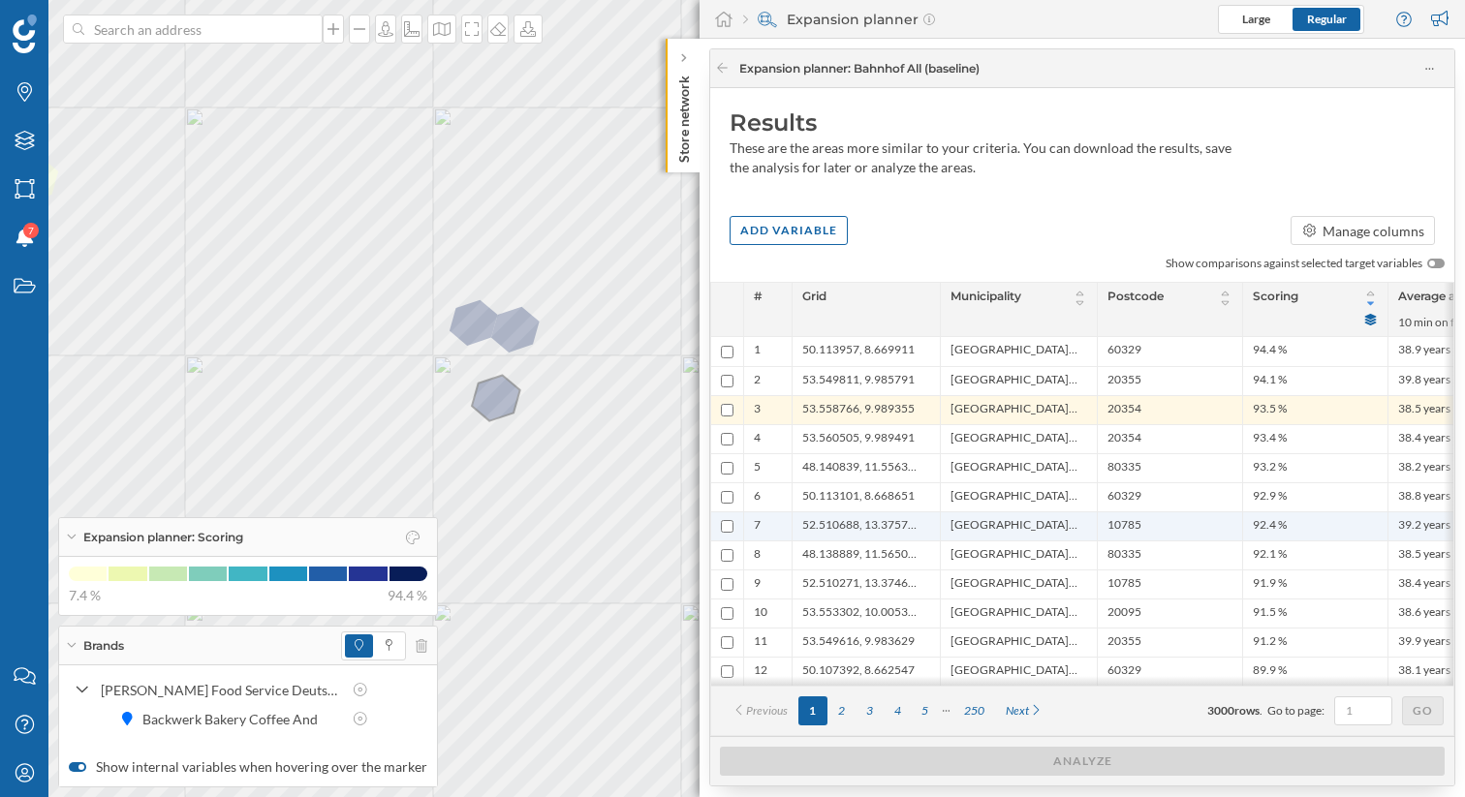
click at [893, 513] on ul "52.510688, 13.375754" at bounding box center [866, 526] width 128 height 28
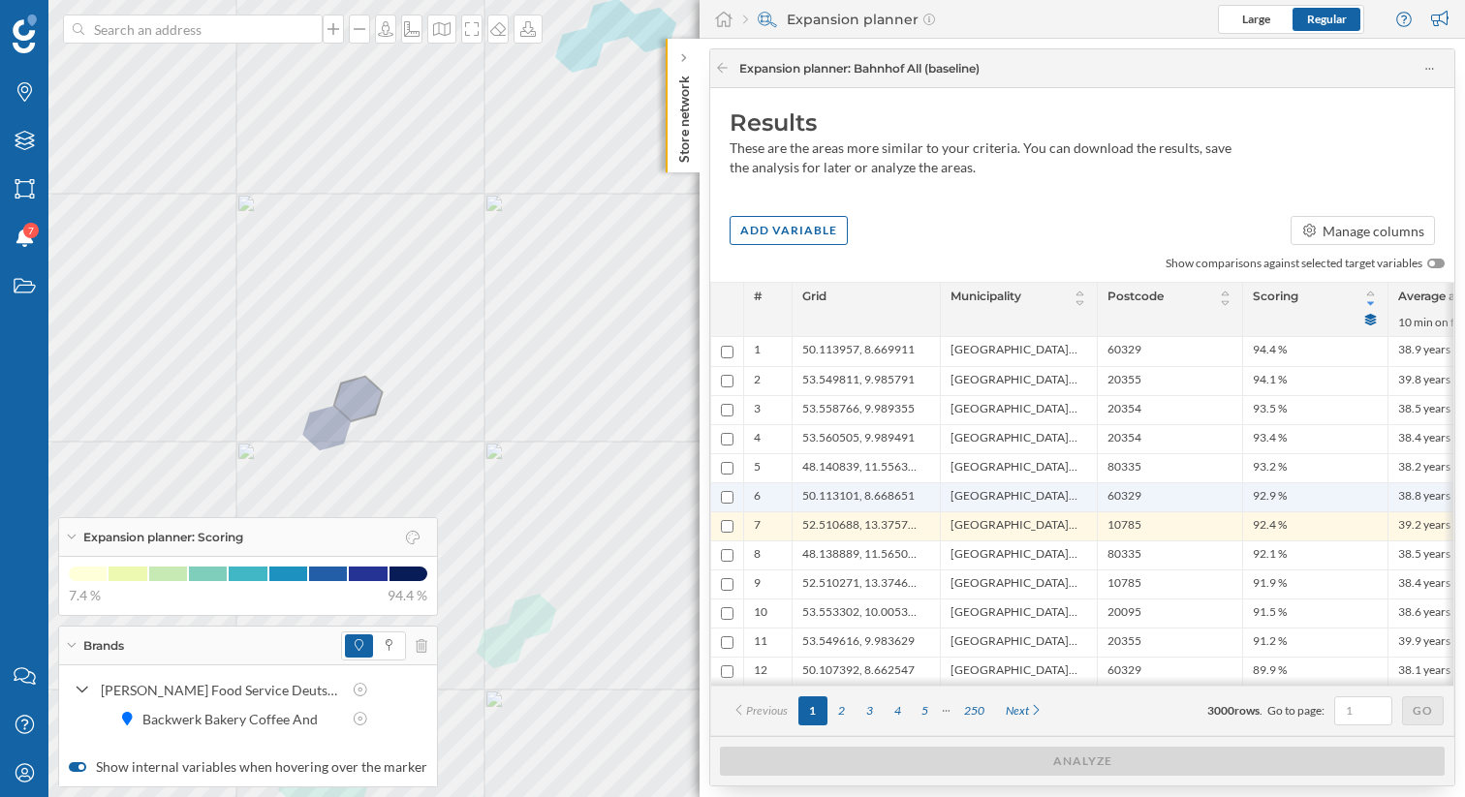
click at [889, 492] on span "50.113101, 8.668651" at bounding box center [858, 497] width 112 height 18
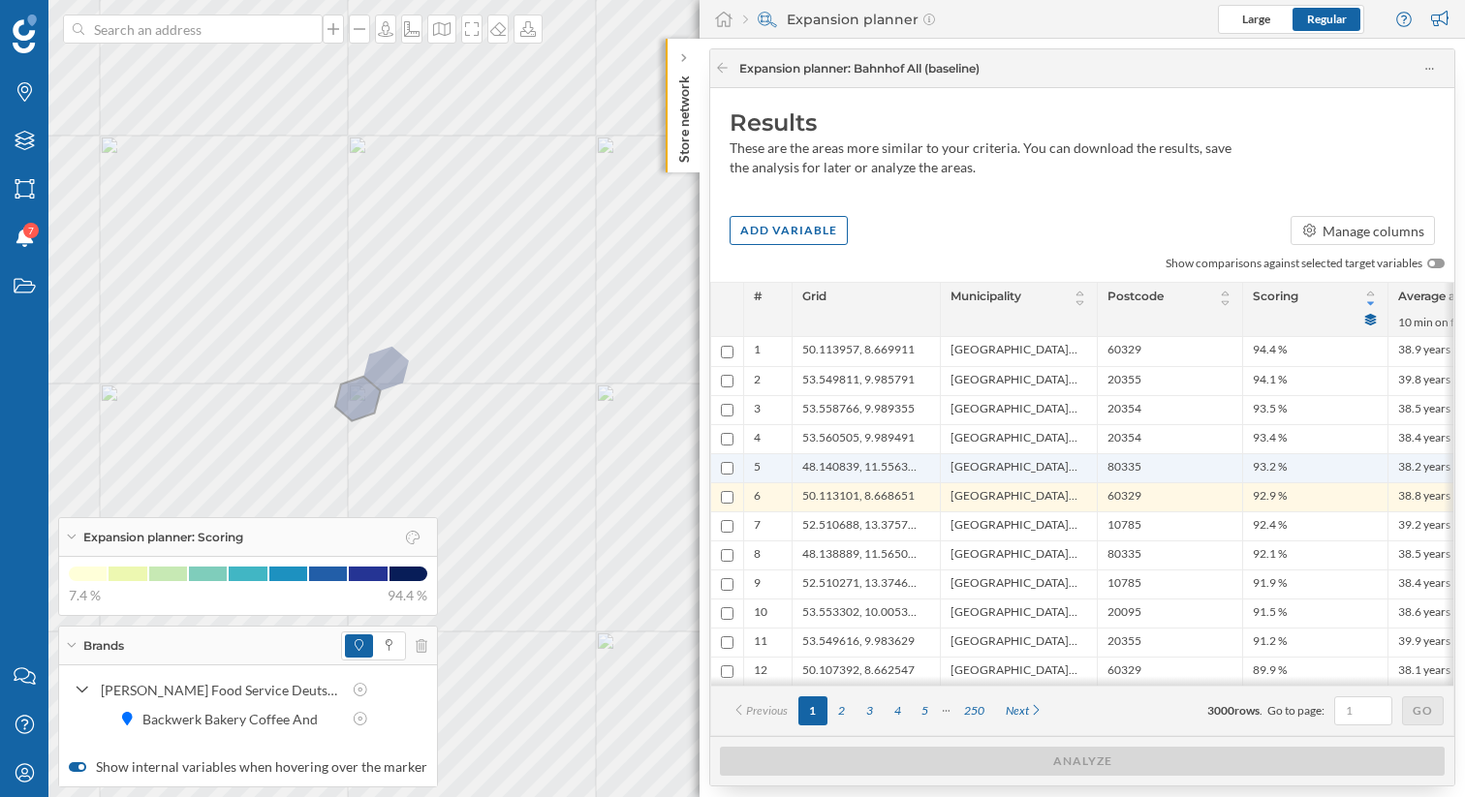
click at [982, 466] on span "[GEOGRAPHIC_DATA], Stadt" at bounding box center [1013, 468] width 127 height 18
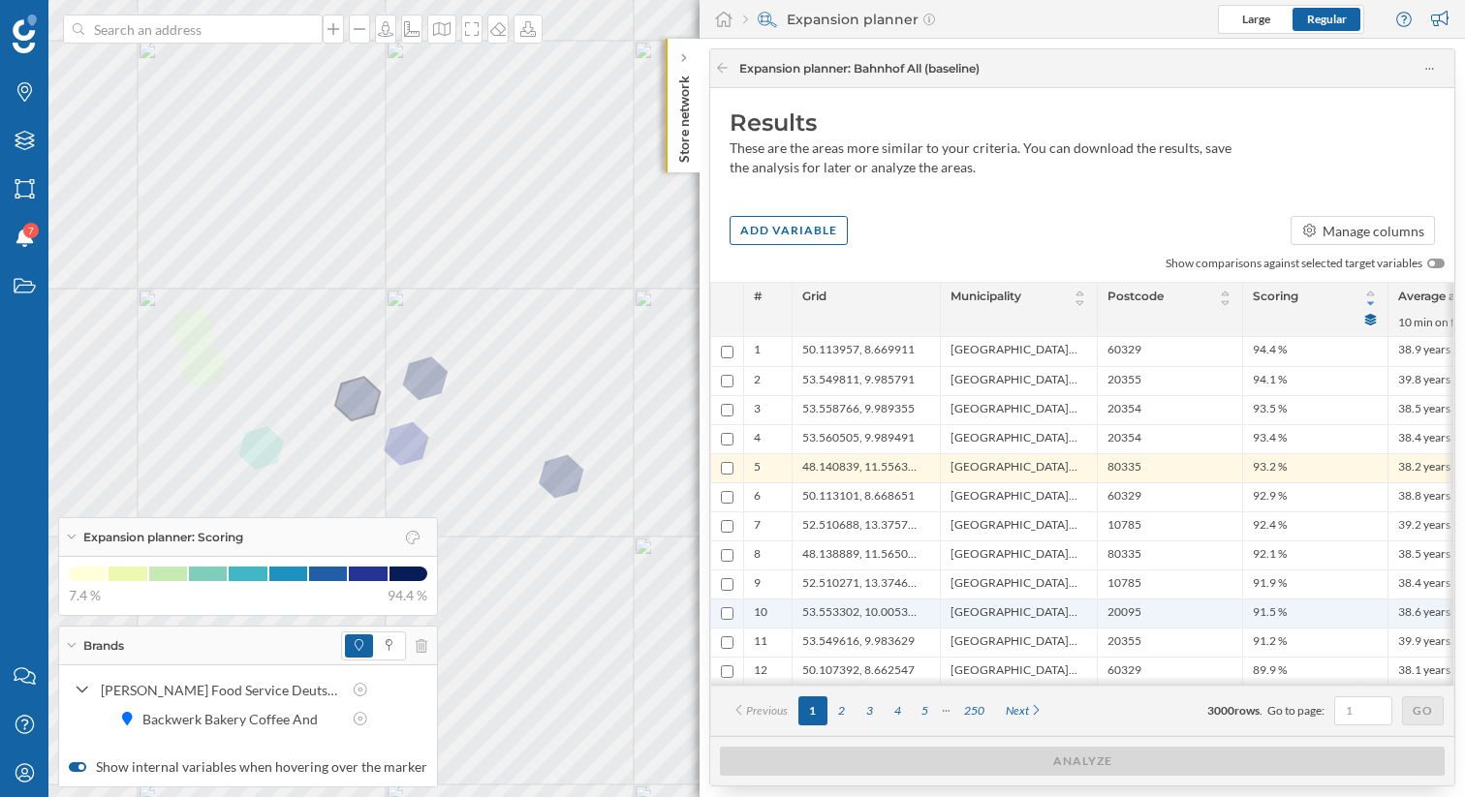
click at [1016, 609] on span "[GEOGRAPHIC_DATA], Stadt" at bounding box center [1013, 614] width 127 height 18
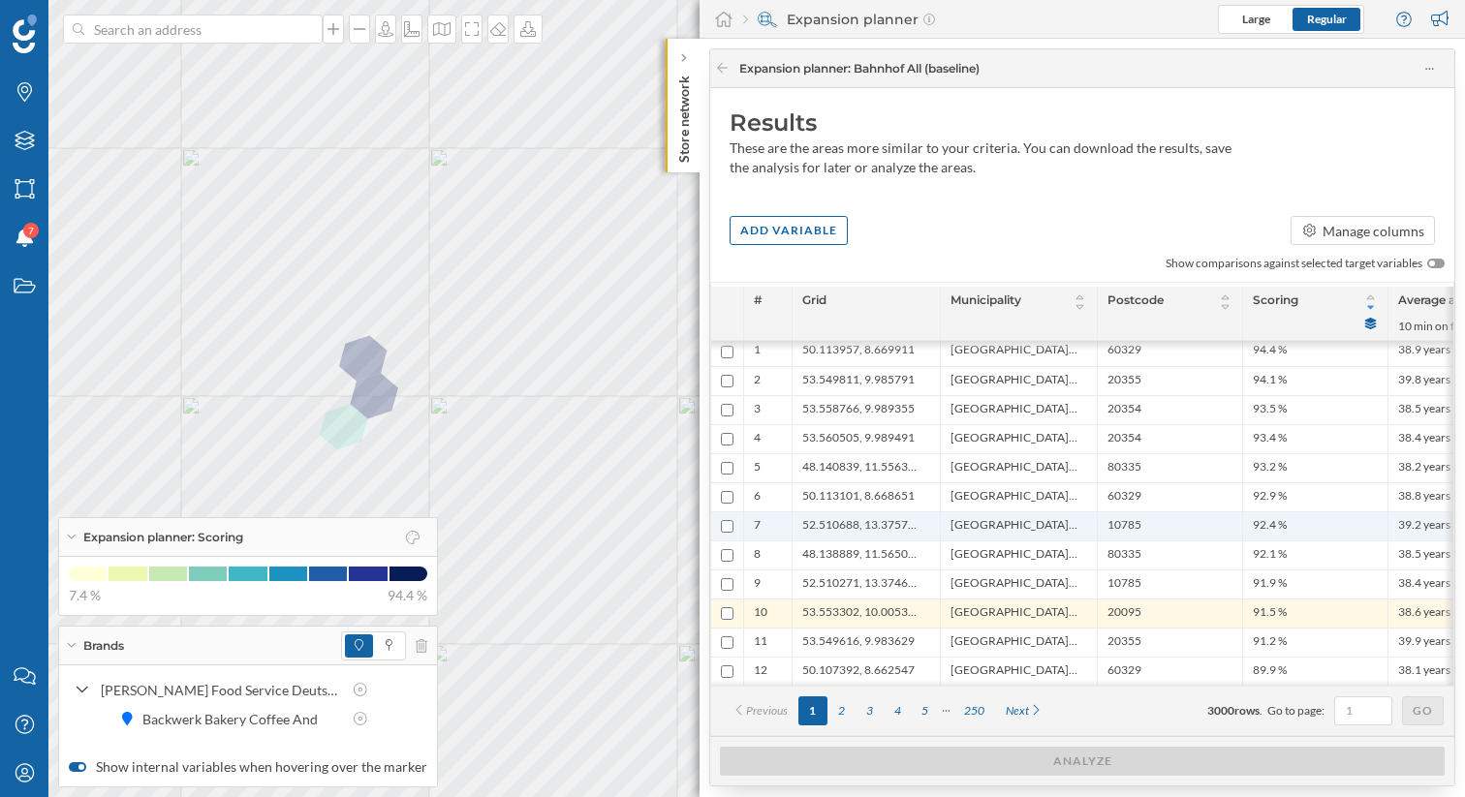
scroll to position [4, 0]
click at [974, 529] on span "[GEOGRAPHIC_DATA], [GEOGRAPHIC_DATA]" at bounding box center [1013, 522] width 127 height 18
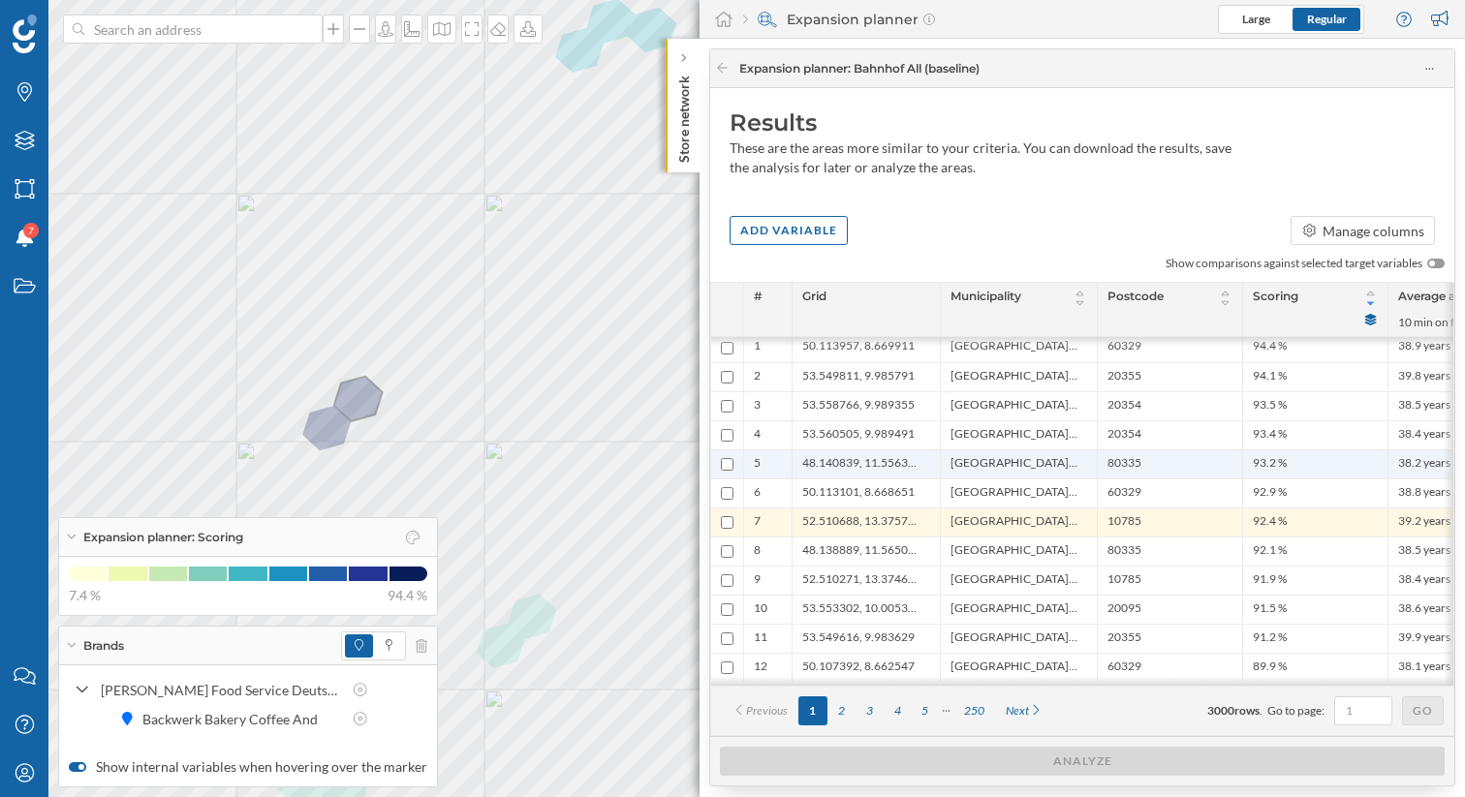
click at [973, 468] on span "[GEOGRAPHIC_DATA], Stadt" at bounding box center [1013, 464] width 127 height 18
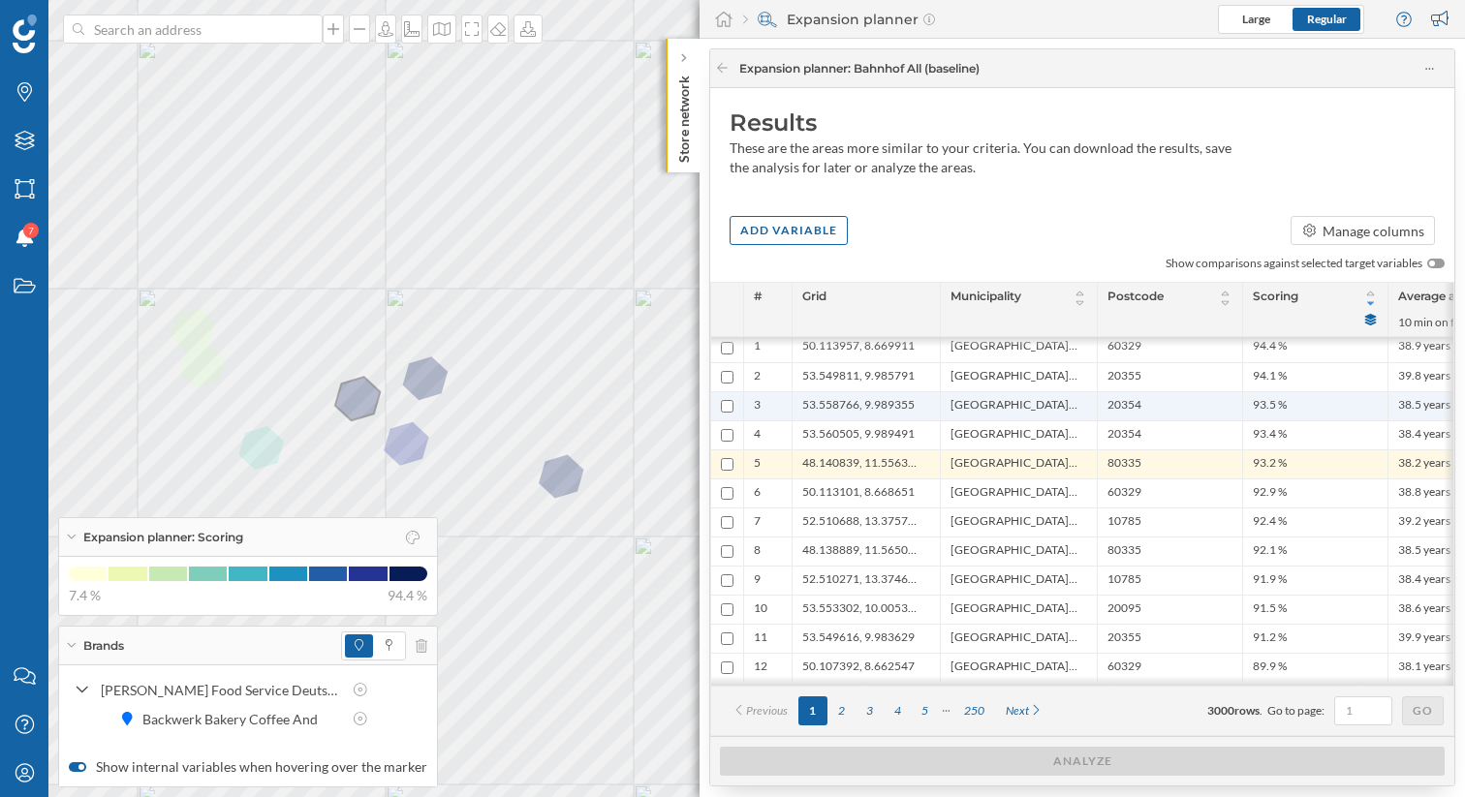
click at [951, 403] on span "[GEOGRAPHIC_DATA], Stadt" at bounding box center [1013, 406] width 127 height 18
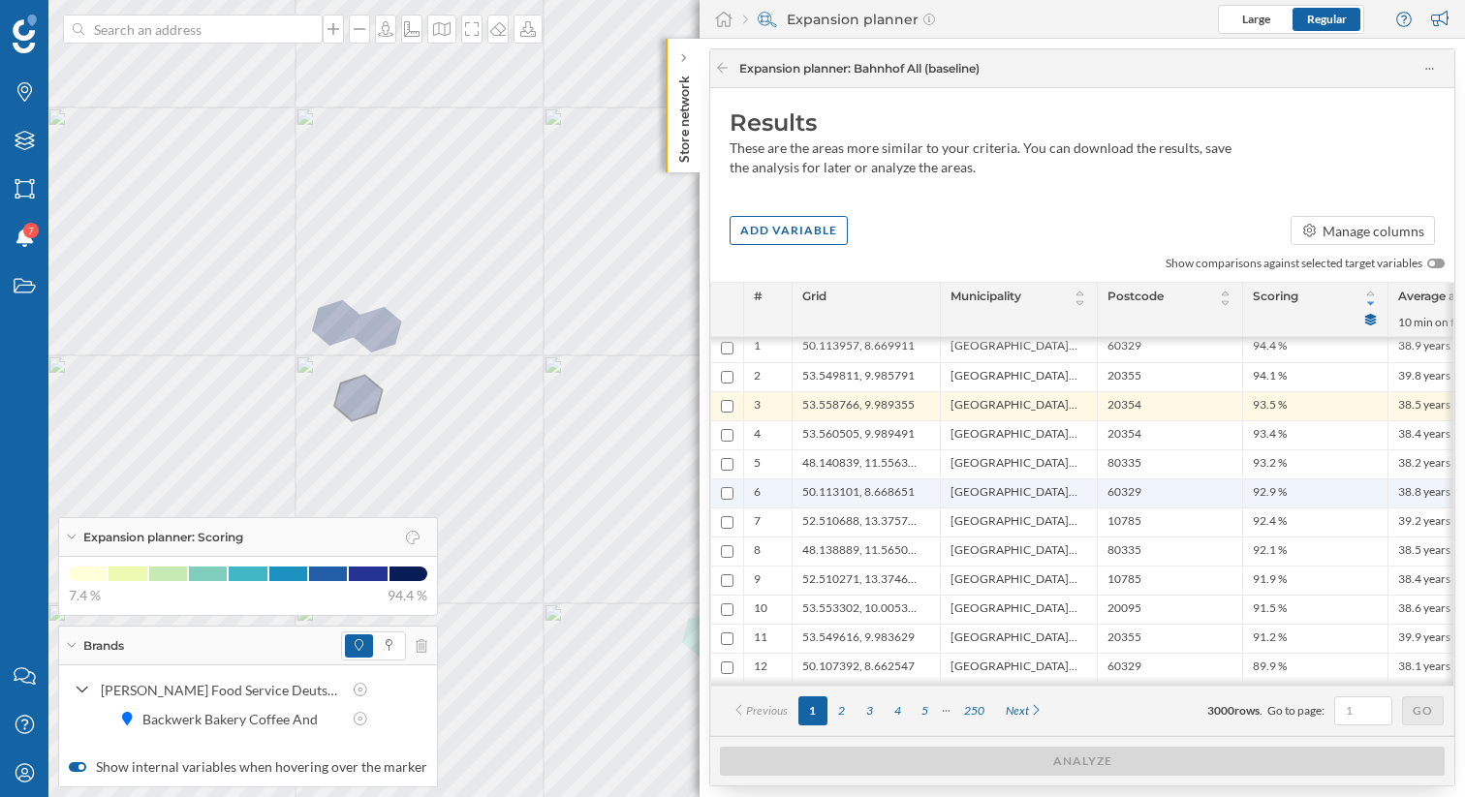
scroll to position [0, 0]
